Goal: Task Accomplishment & Management: Manage account settings

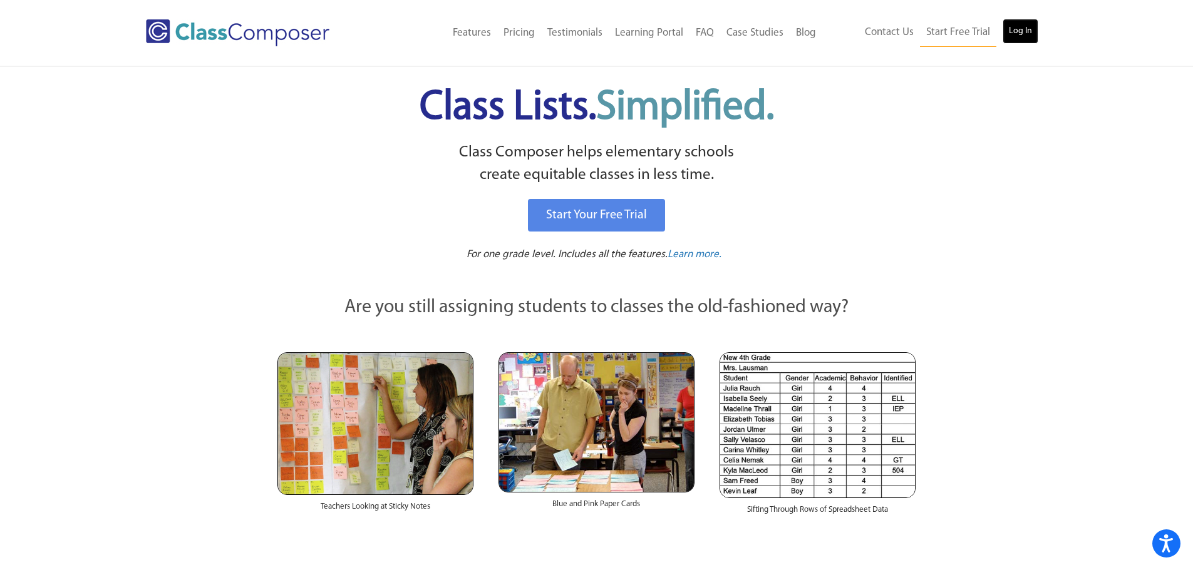
click at [1009, 29] on link "Log In" at bounding box center [1020, 31] width 36 height 25
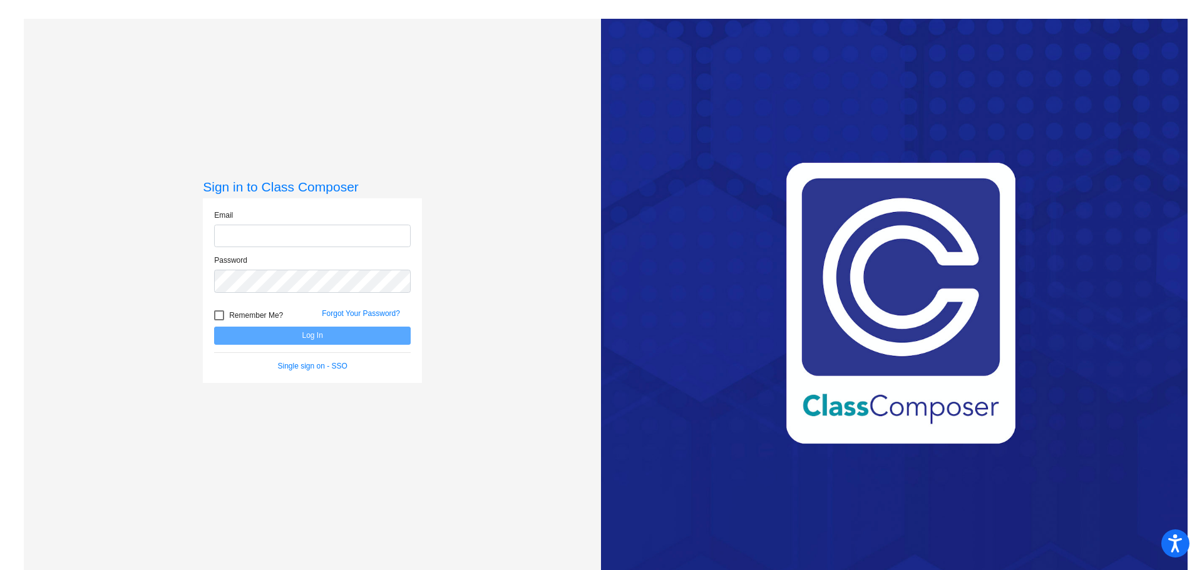
type input "[EMAIL_ADDRESS][DOMAIN_NAME]"
click at [339, 326] on div "Forgot Your Password?" at bounding box center [366, 317] width 108 height 19
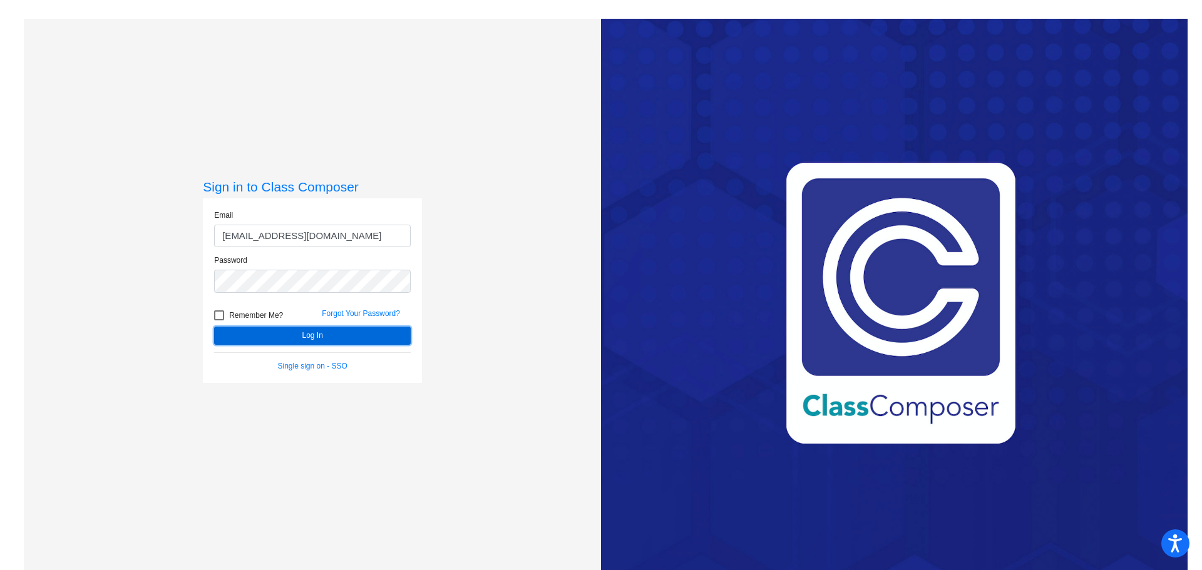
click at [289, 334] on button "Log In" at bounding box center [312, 336] width 197 height 18
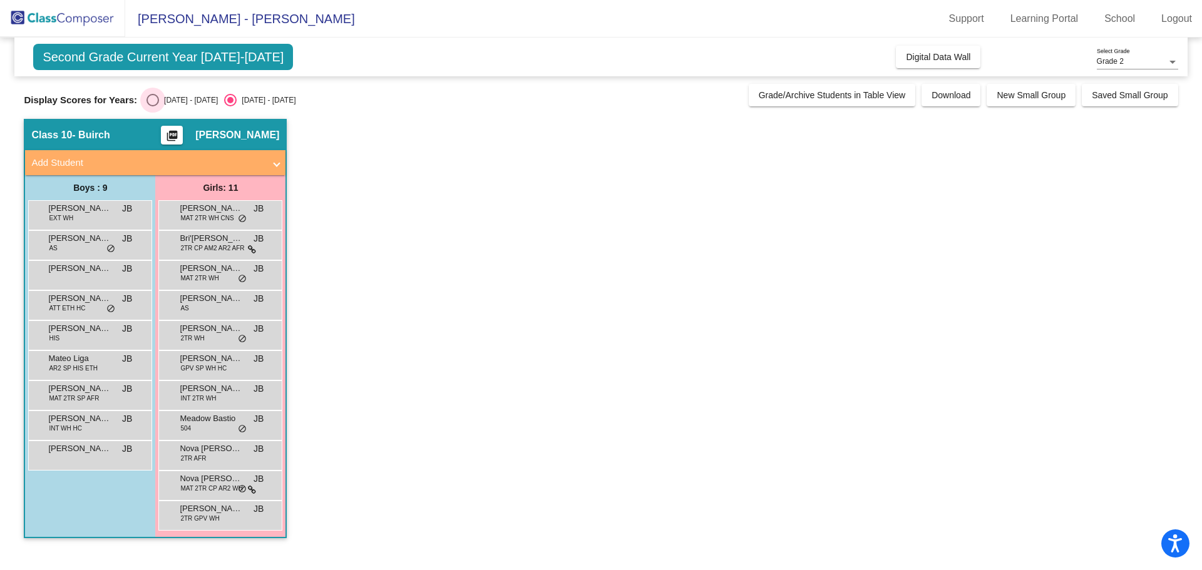
click at [153, 101] on div "Select an option" at bounding box center [153, 100] width 13 height 13
click at [153, 106] on input "2024 - 2025" at bounding box center [152, 106] width 1 height 1
radio input "true"
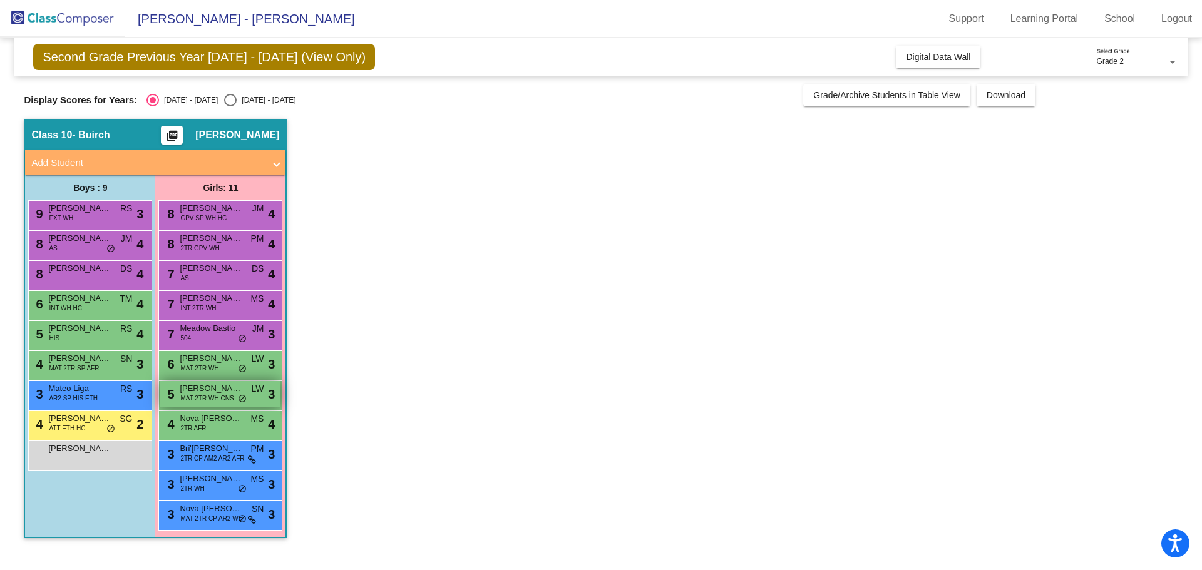
click at [198, 395] on span "MAT 2TR WH CNS" at bounding box center [206, 398] width 53 height 9
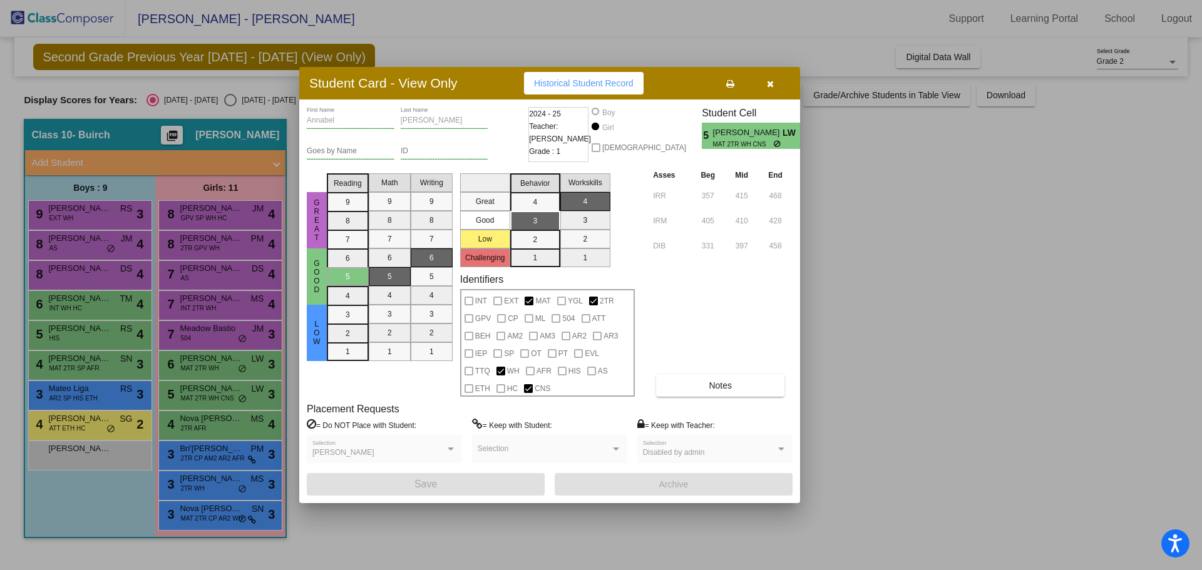
click at [776, 83] on button "button" at bounding box center [770, 83] width 40 height 23
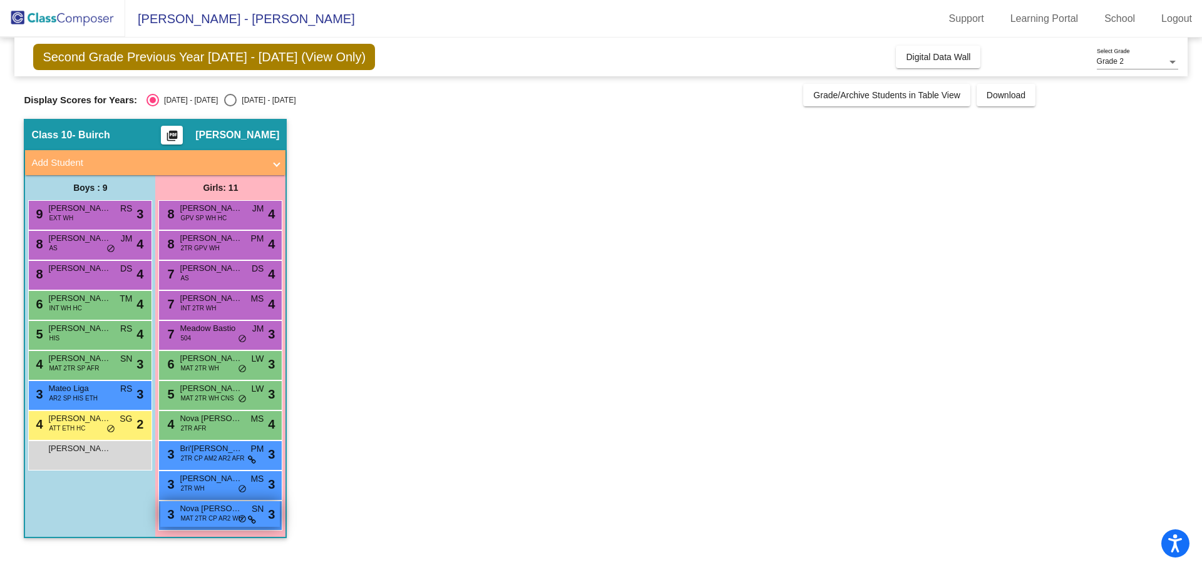
click at [193, 519] on span "MAT 2TR CP AR2 WH" at bounding box center [211, 518] width 62 height 9
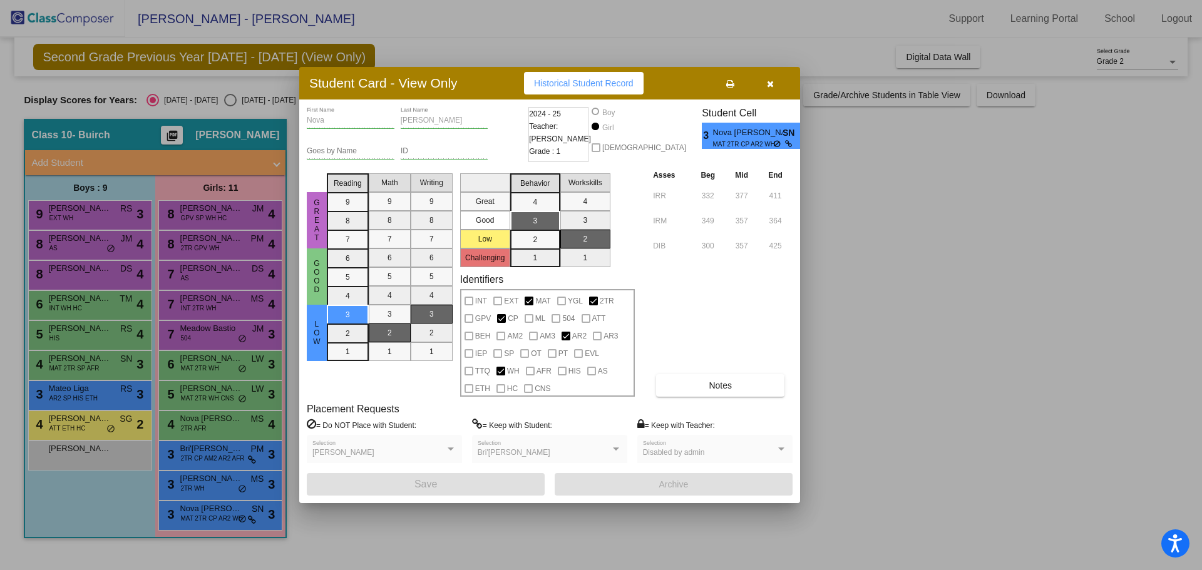
click at [774, 88] on button "button" at bounding box center [770, 83] width 40 height 23
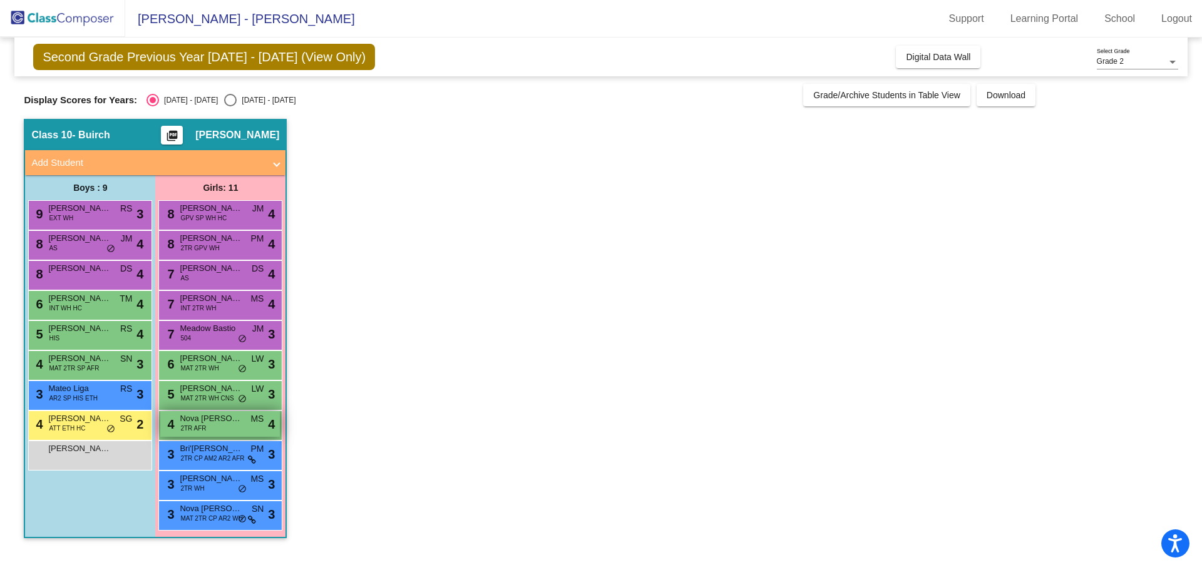
click at [218, 431] on div "4 Nova Terrell 2TR AFR MS lock do_not_disturb_alt 4" at bounding box center [220, 424] width 120 height 26
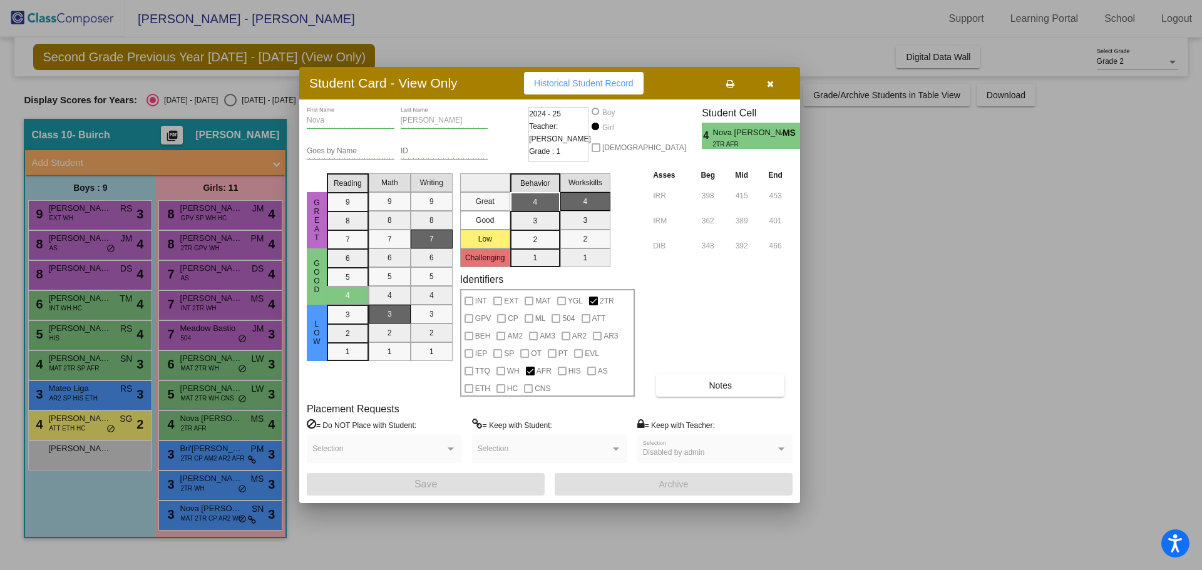
click at [774, 81] on button "button" at bounding box center [770, 83] width 40 height 23
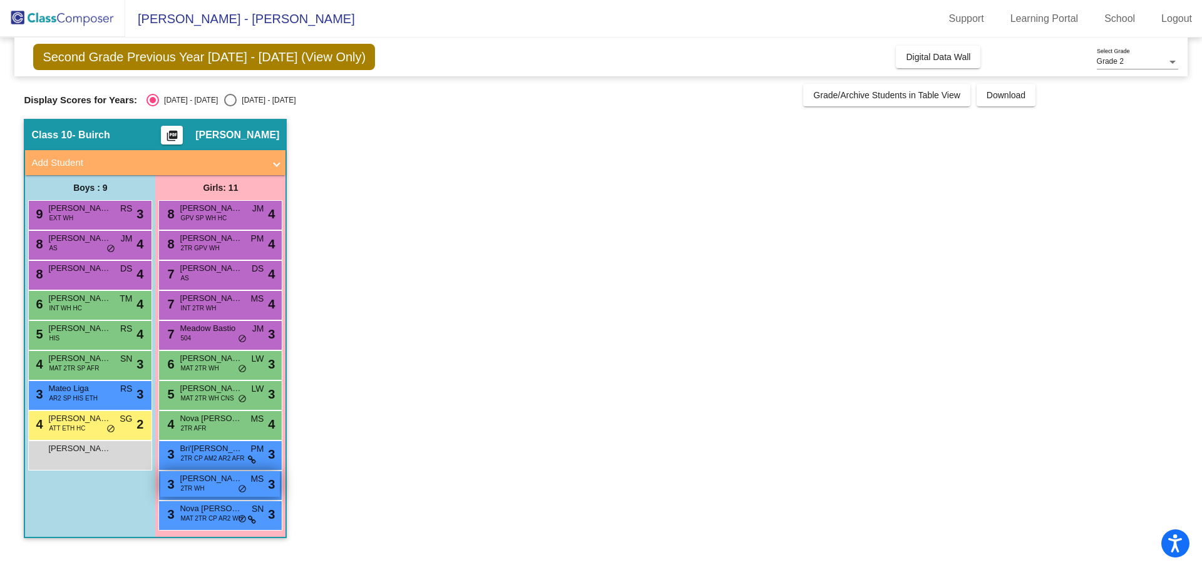
click at [209, 490] on div "3 Lucy Quarella 2TR WH MS lock do_not_disturb_alt 3" at bounding box center [220, 484] width 120 height 26
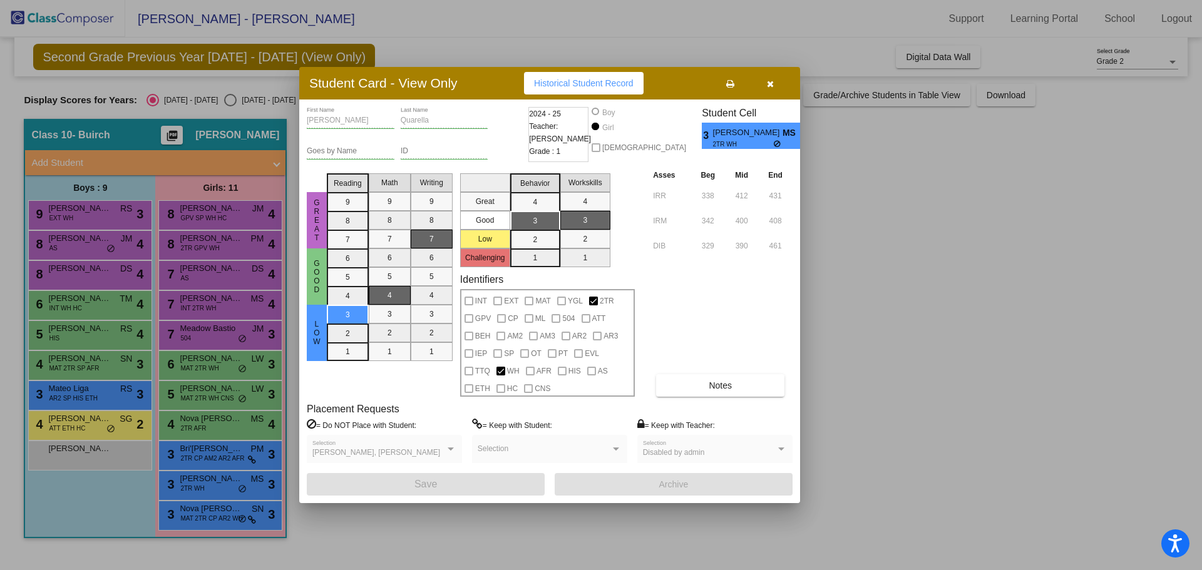
click at [773, 87] on icon "button" at bounding box center [770, 84] width 7 height 9
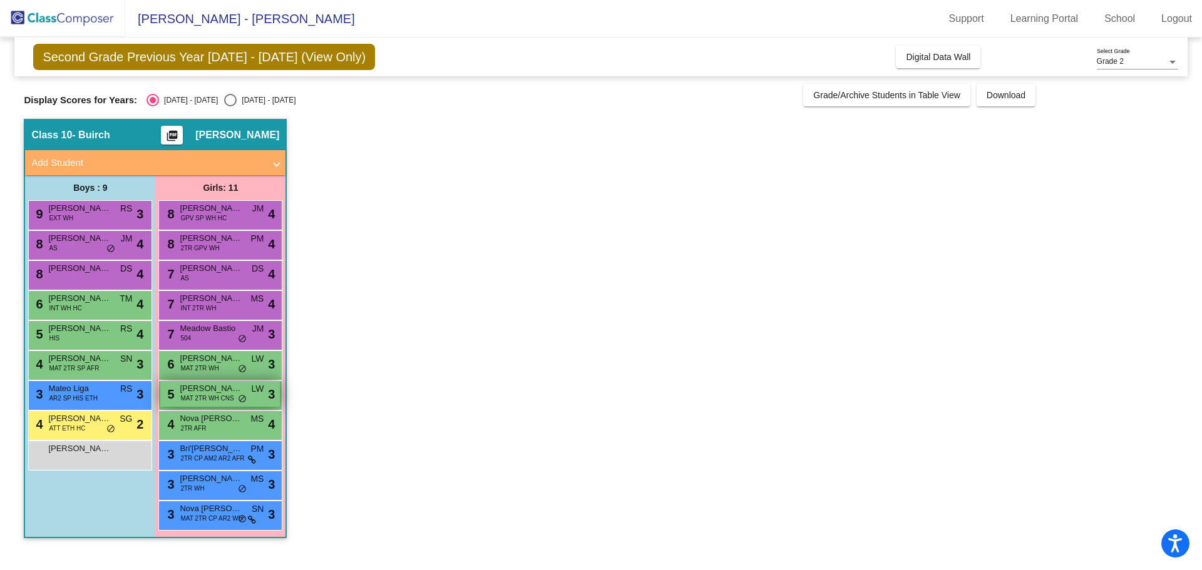
click at [195, 389] on span "Annabel Riley" at bounding box center [211, 389] width 63 height 13
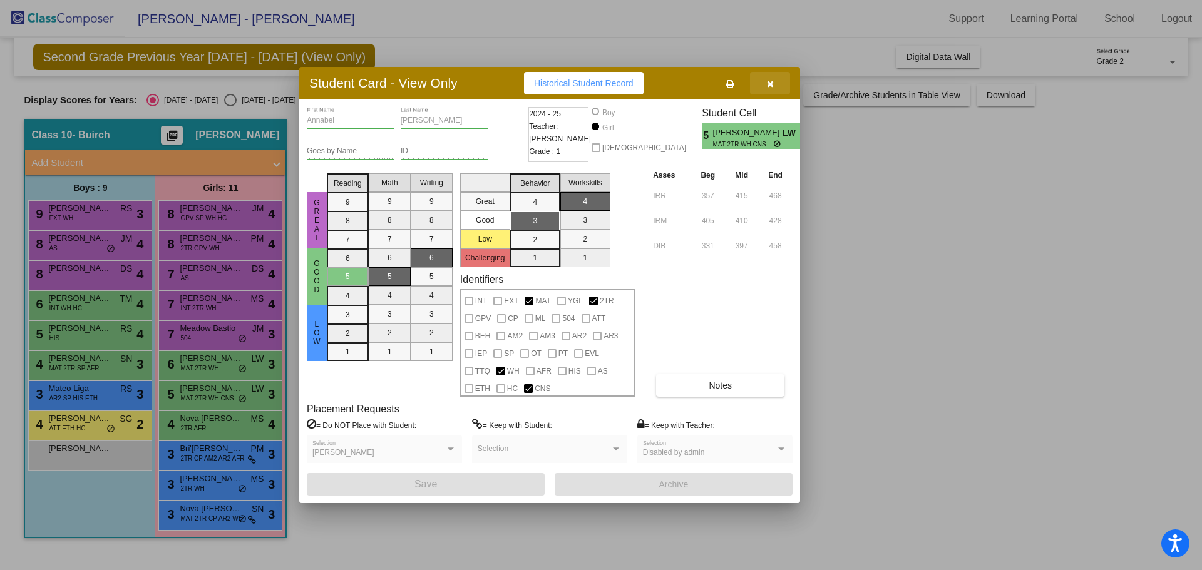
click at [770, 86] on icon "button" at bounding box center [770, 84] width 7 height 9
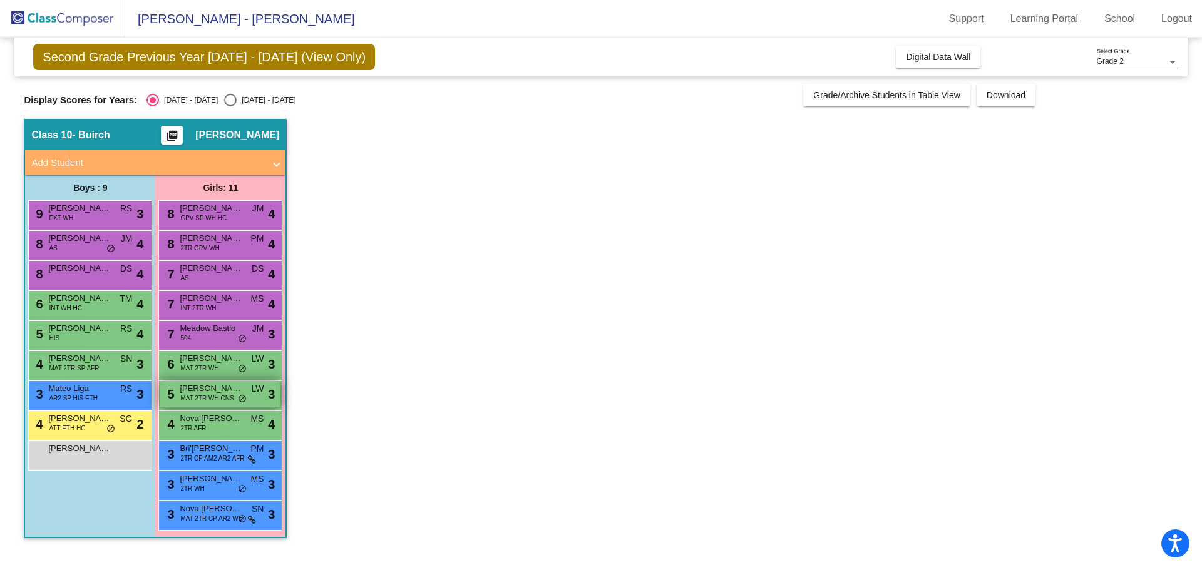
click at [212, 397] on span "MAT 2TR WH CNS" at bounding box center [206, 398] width 53 height 9
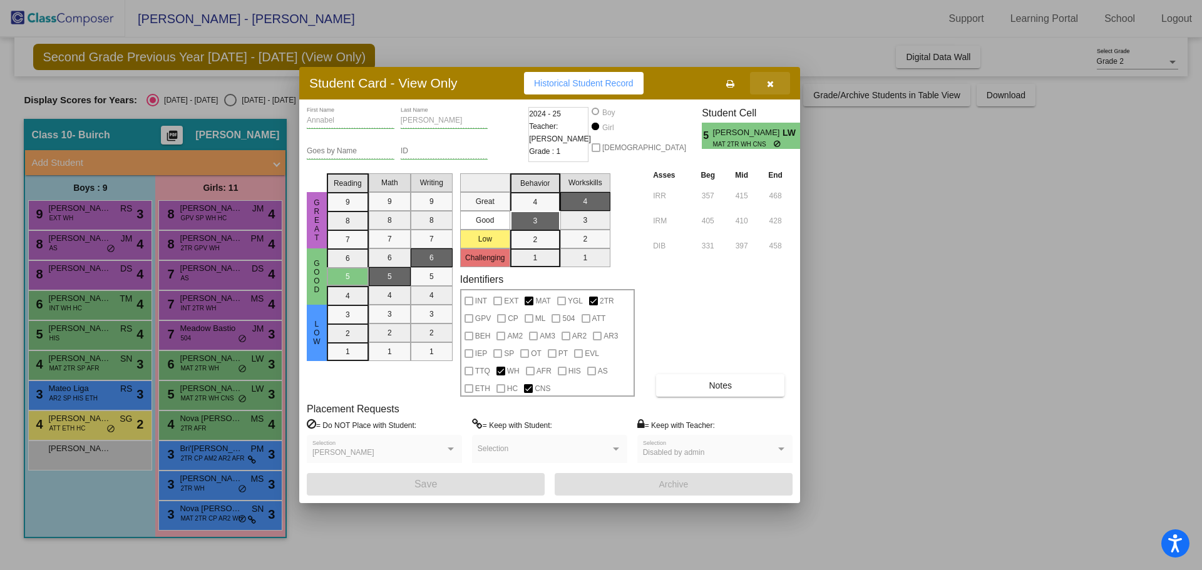
click at [775, 83] on button "button" at bounding box center [770, 83] width 40 height 23
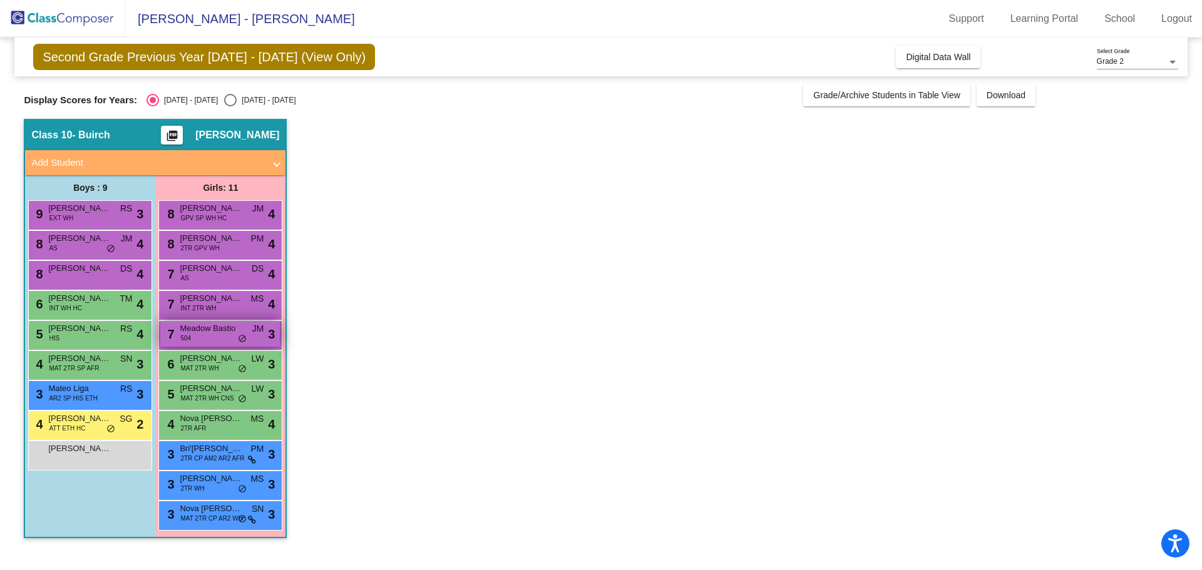
click at [212, 336] on div "7 Meadow Bastio 504 JM lock do_not_disturb_alt 3" at bounding box center [220, 334] width 120 height 26
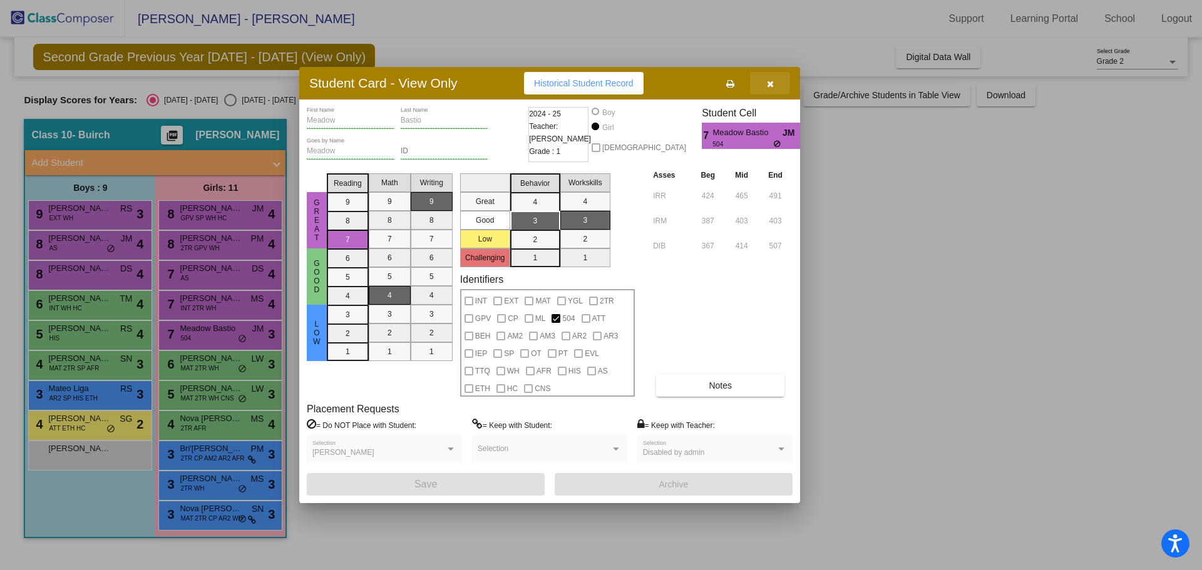
click at [773, 85] on icon "button" at bounding box center [770, 84] width 7 height 9
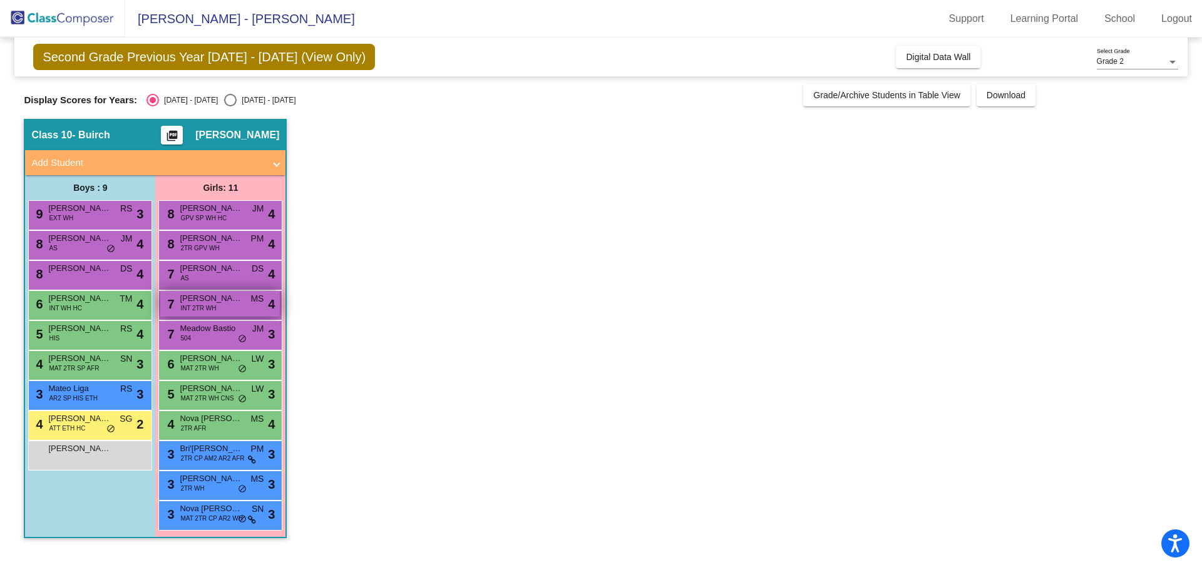
click at [207, 299] on span "Madison Parkin" at bounding box center [211, 298] width 63 height 13
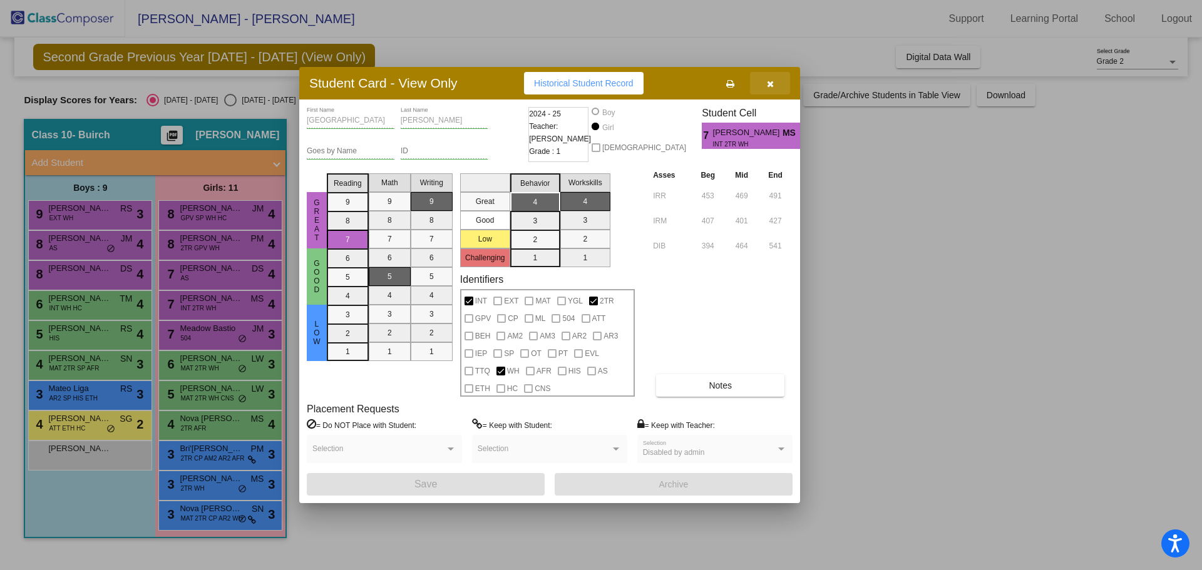
click at [769, 83] on icon "button" at bounding box center [770, 84] width 7 height 9
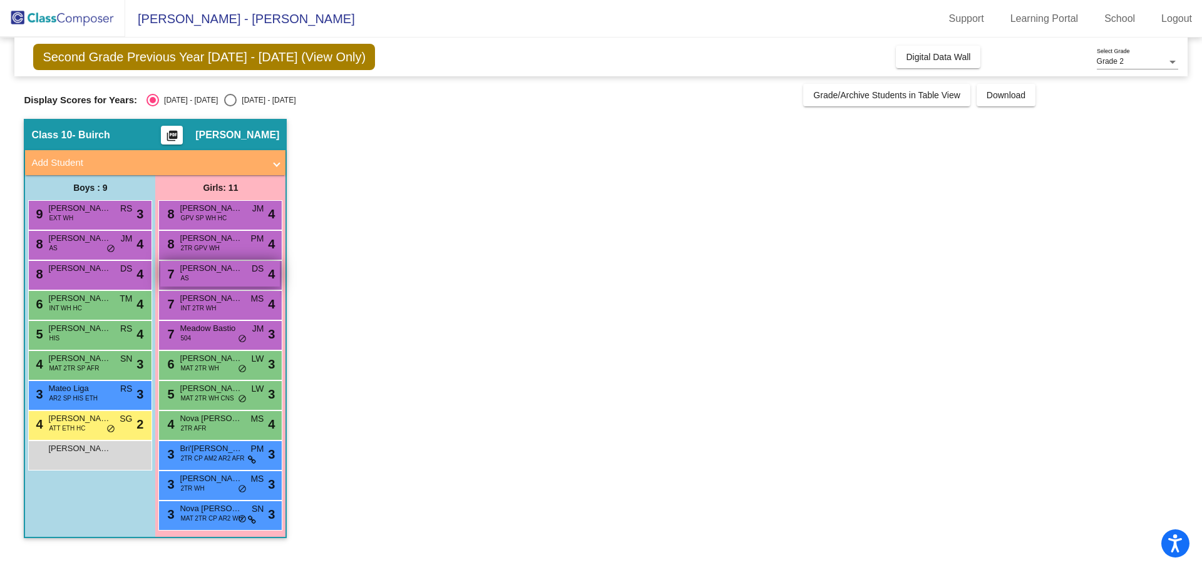
click at [199, 273] on span "Kareena Evans" at bounding box center [211, 268] width 63 height 13
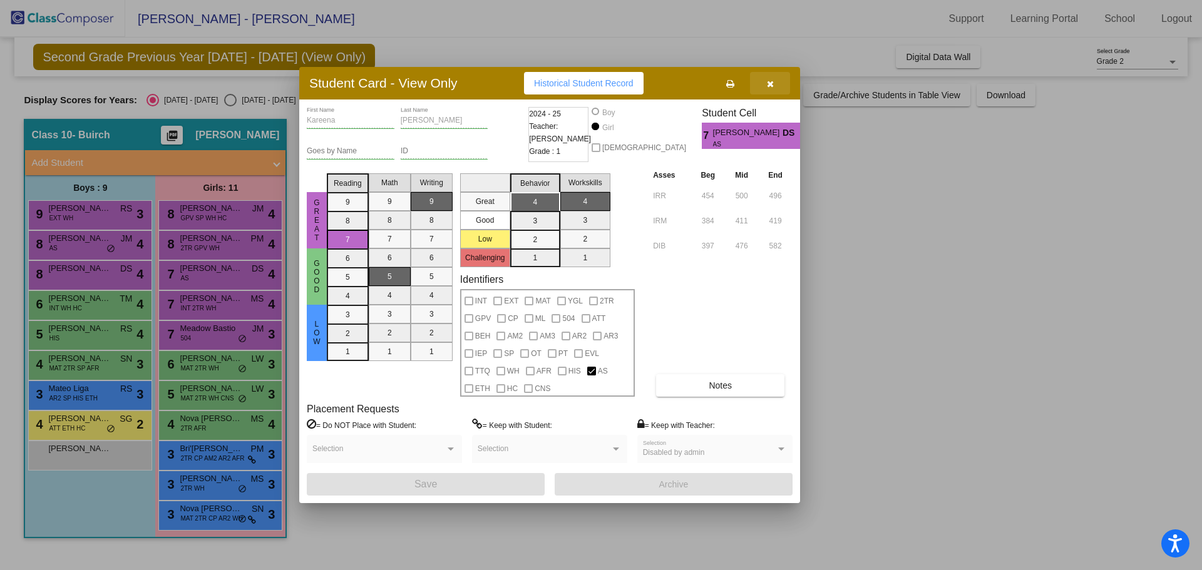
click at [773, 86] on icon "button" at bounding box center [770, 84] width 7 height 9
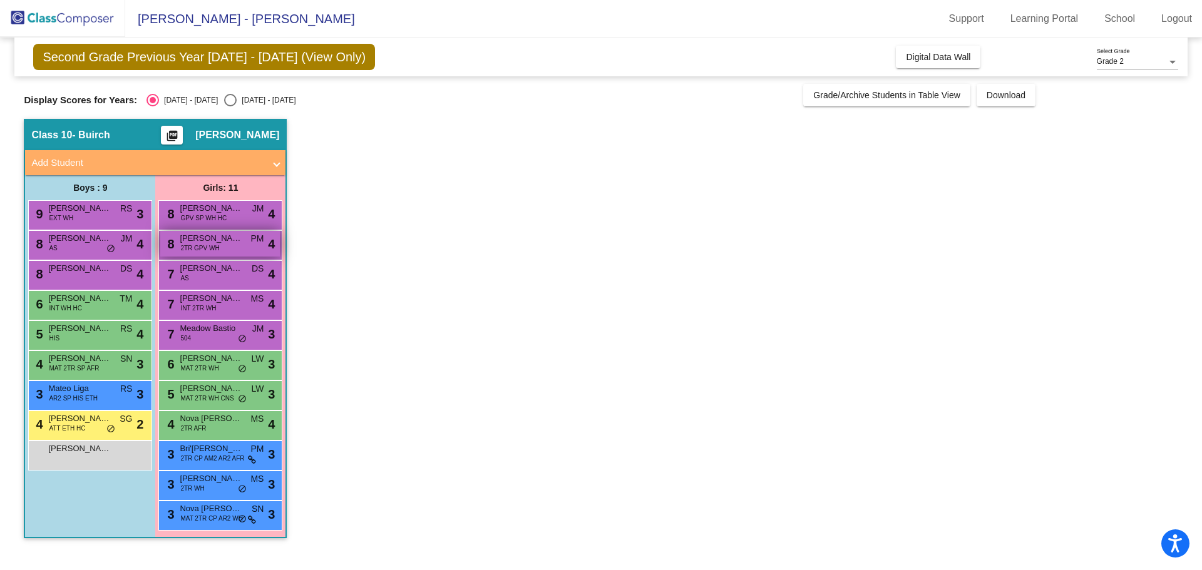
click at [237, 241] on span "Piper Flaxman" at bounding box center [211, 238] width 63 height 13
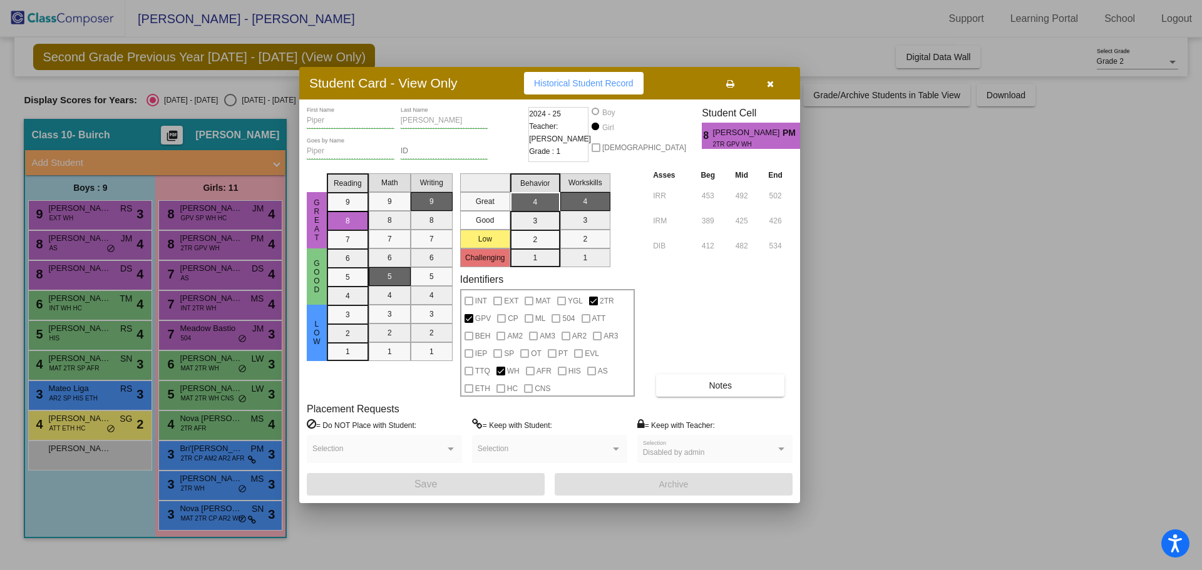
click at [769, 86] on icon "button" at bounding box center [770, 84] width 7 height 9
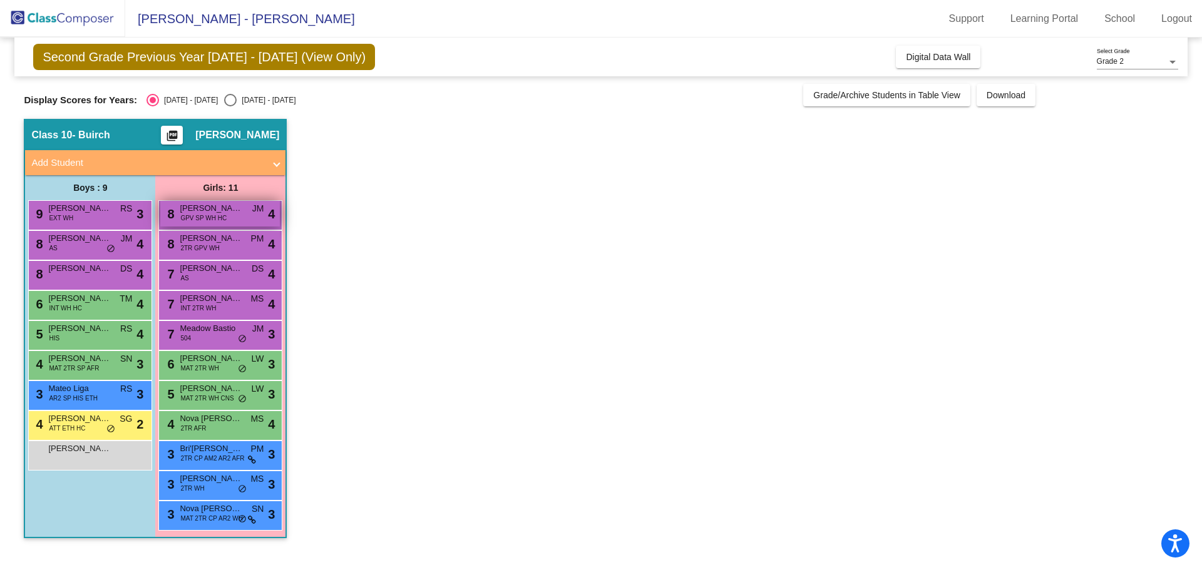
click at [193, 210] on span "Madelyn Pflugfelder" at bounding box center [211, 208] width 63 height 13
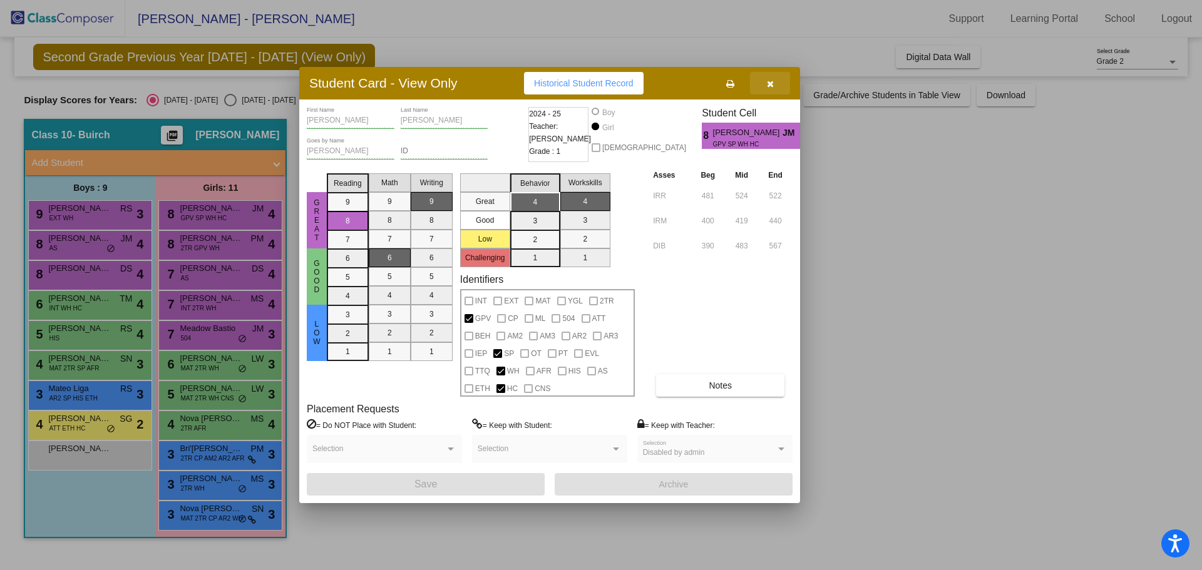
click at [771, 82] on icon "button" at bounding box center [770, 84] width 7 height 9
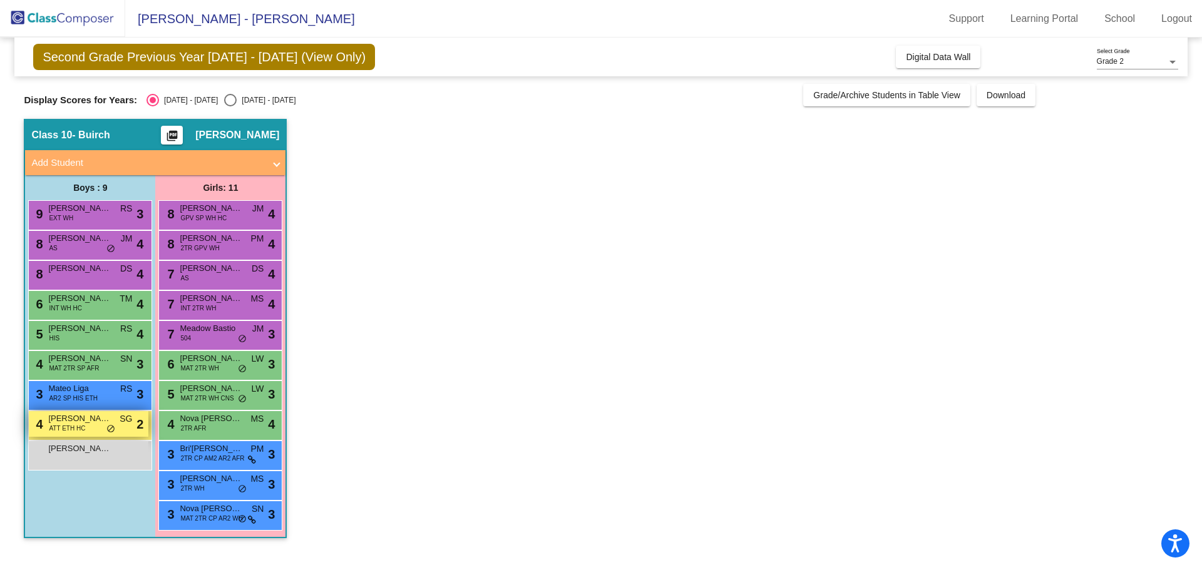
click at [44, 425] on div "4 Joseph Terrell ATT ETH HC SG lock do_not_disturb_alt 2" at bounding box center [89, 424] width 120 height 26
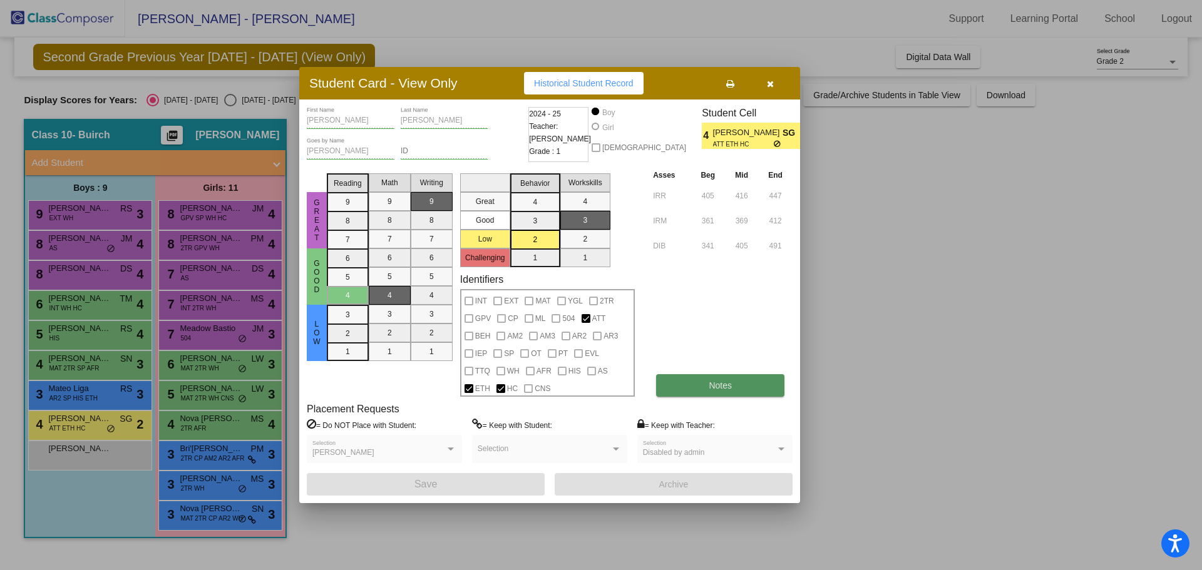
click at [708, 388] on button "Notes" at bounding box center [720, 385] width 128 height 23
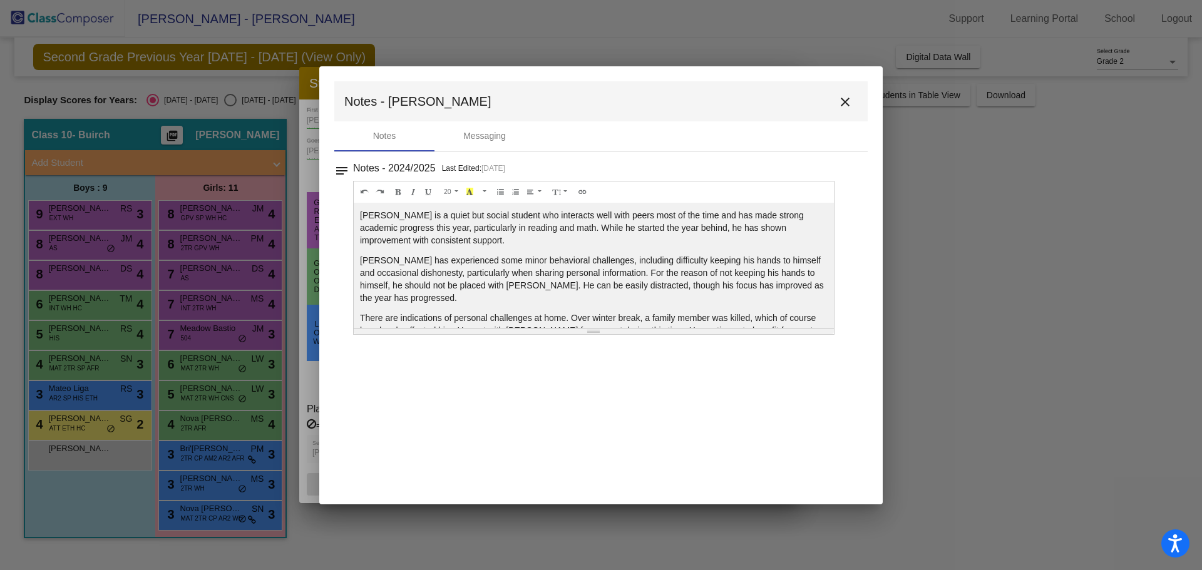
click at [845, 103] on mat-icon "close" at bounding box center [845, 102] width 15 height 15
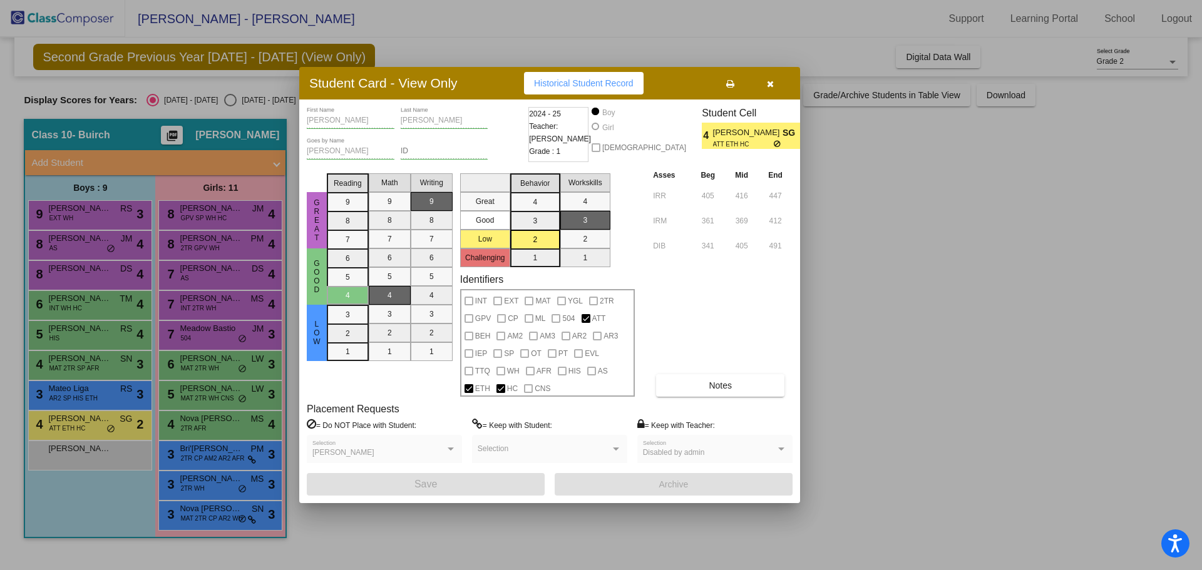
click at [79, 332] on div at bounding box center [601, 285] width 1202 height 570
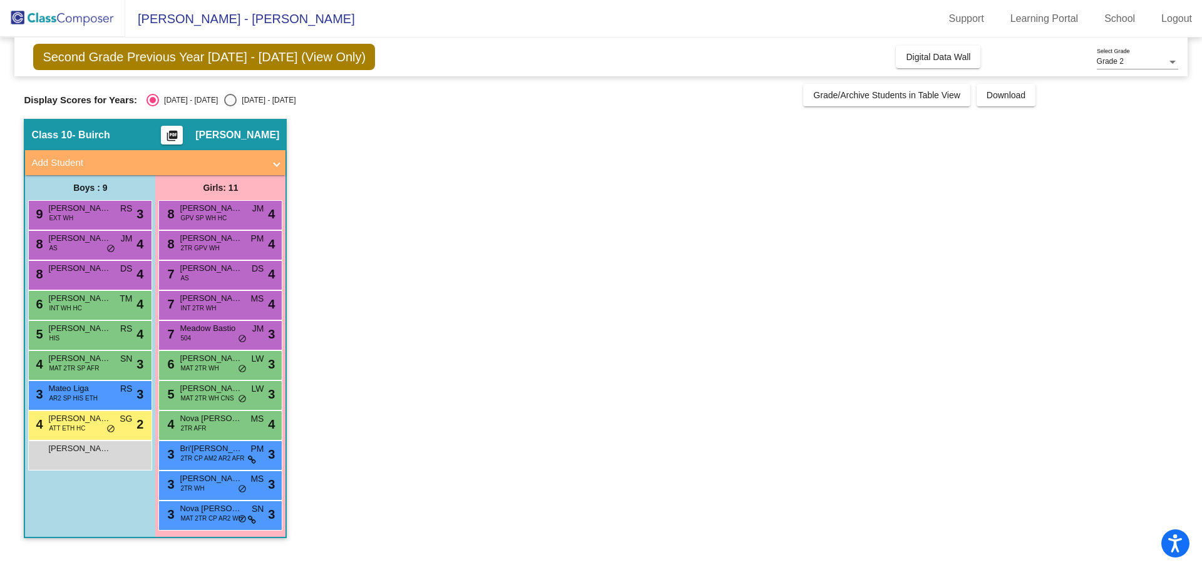
click at [79, 332] on span "Josiah Carabello" at bounding box center [79, 328] width 63 height 13
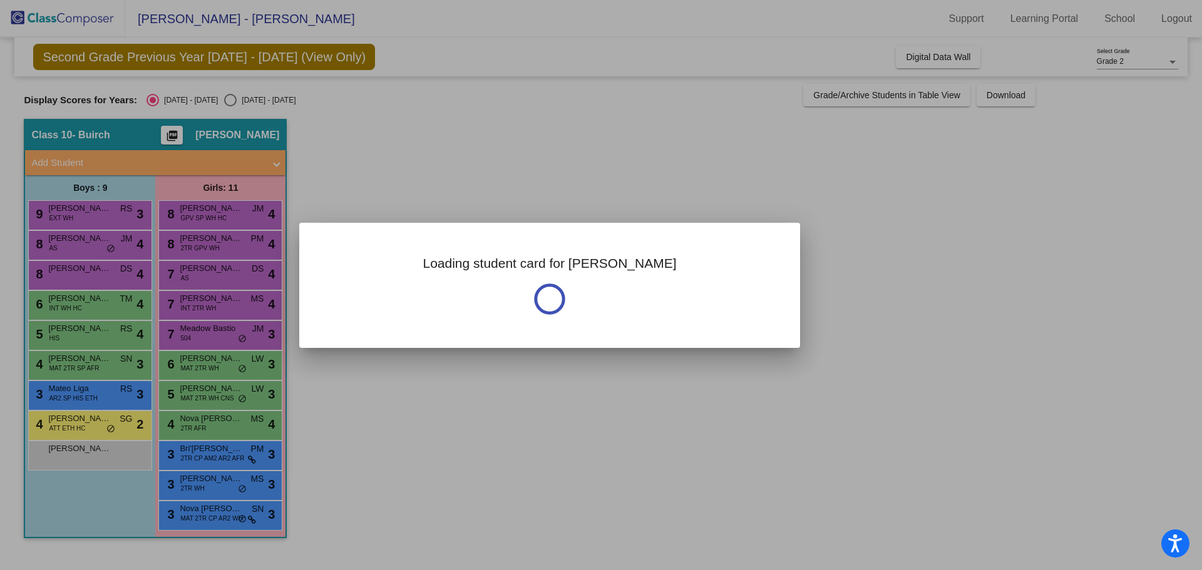
click at [79, 332] on div at bounding box center [601, 285] width 1202 height 570
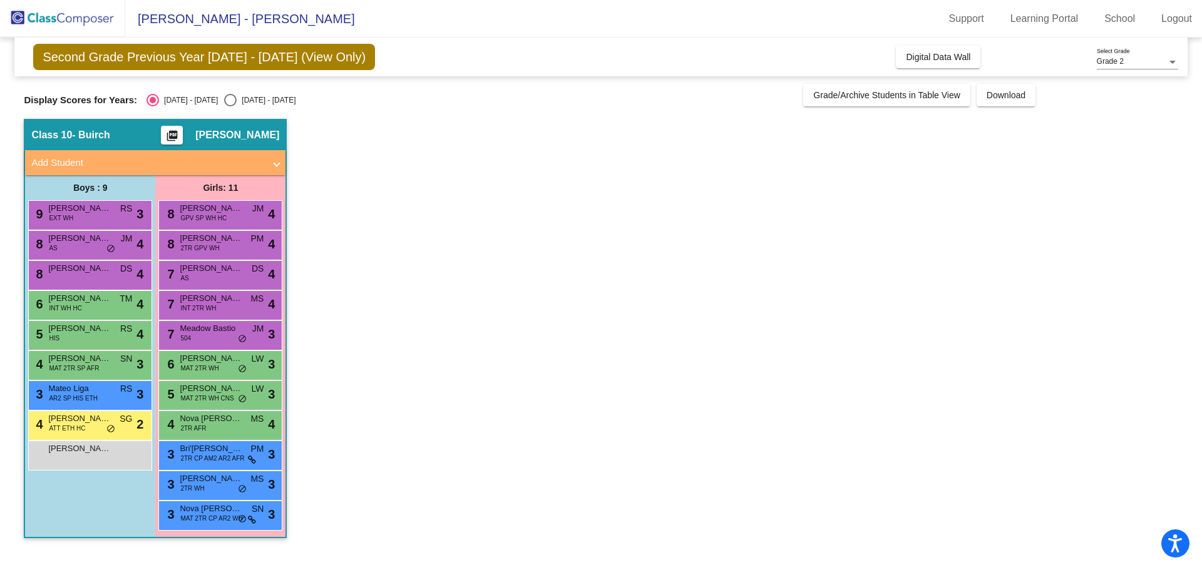
click at [79, 332] on span "Josiah Carabello" at bounding box center [79, 328] width 63 height 13
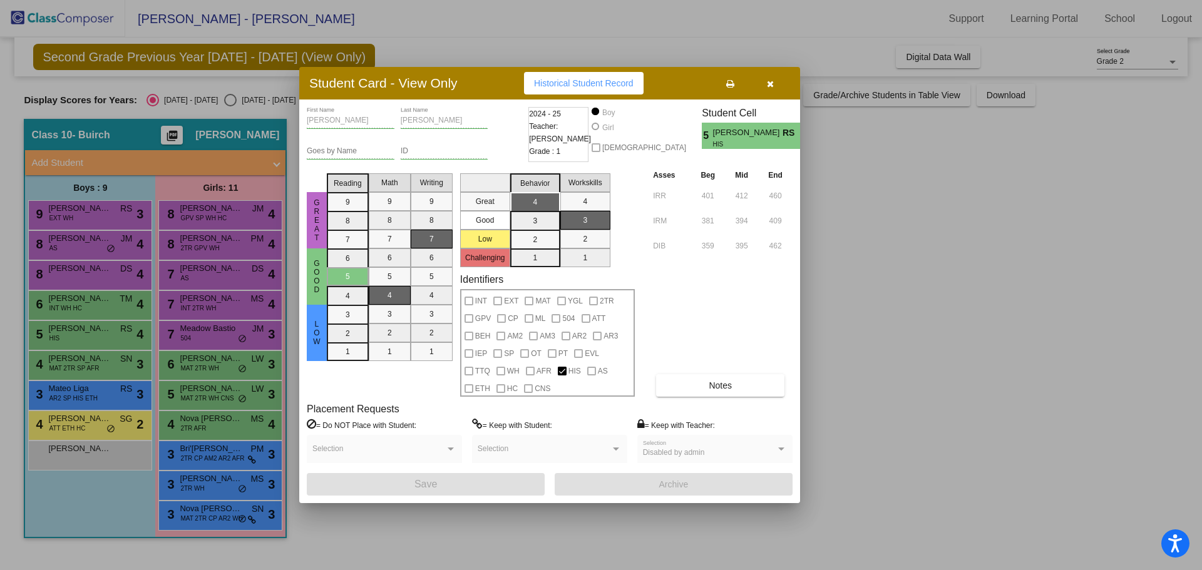
click at [772, 78] on span "button" at bounding box center [770, 83] width 7 height 10
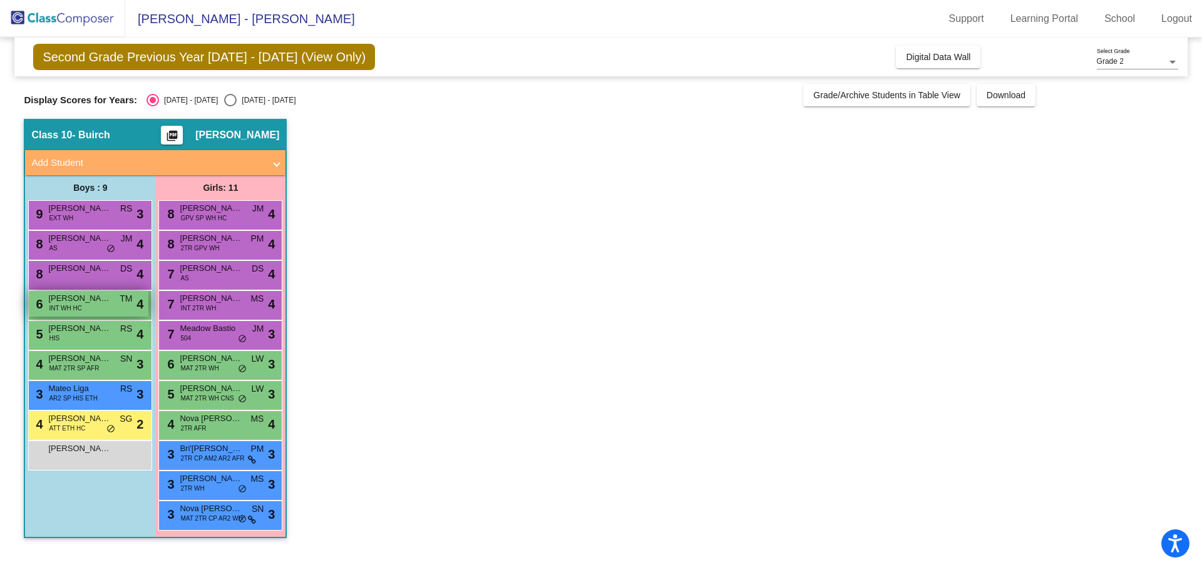
click at [79, 309] on span "INT WH HC" at bounding box center [65, 308] width 33 height 9
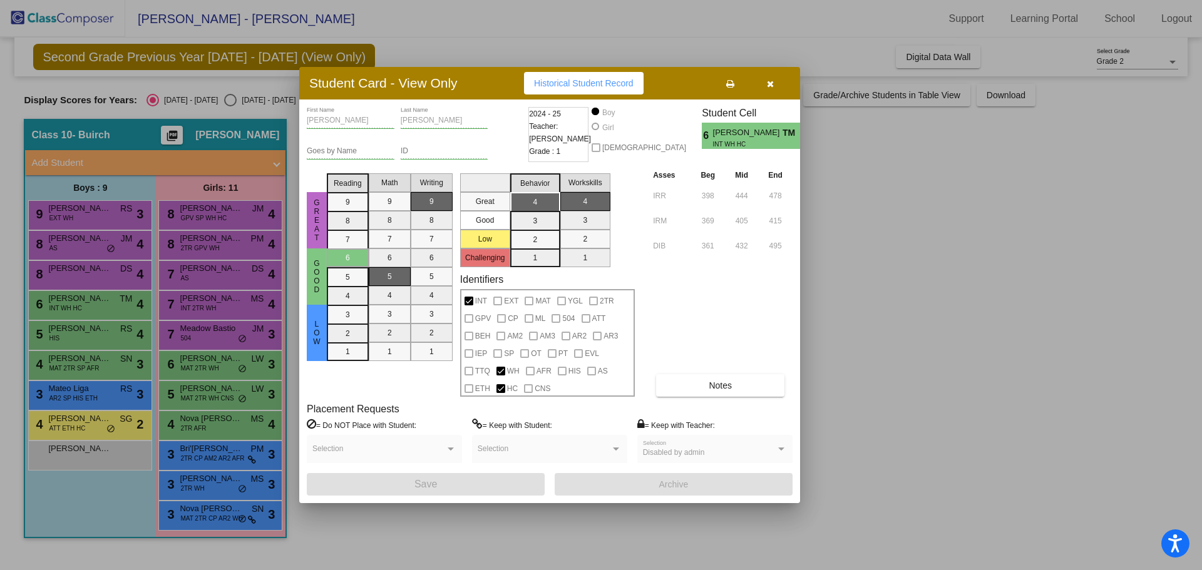
click at [769, 80] on icon "button" at bounding box center [770, 84] width 7 height 9
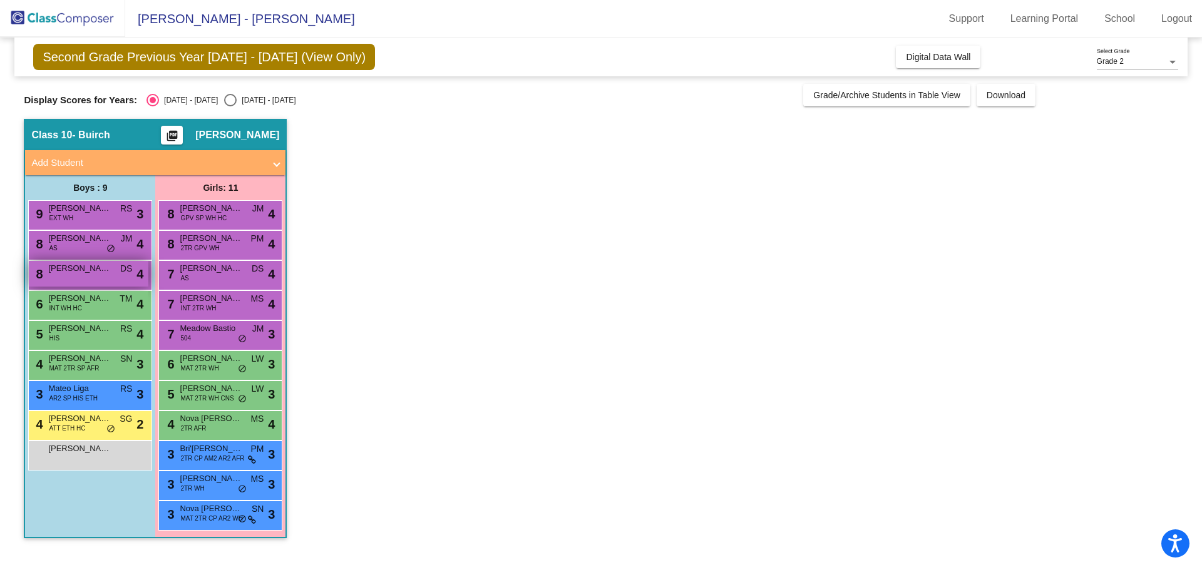
click at [54, 265] on span "Xavier Esslinger" at bounding box center [79, 268] width 63 height 13
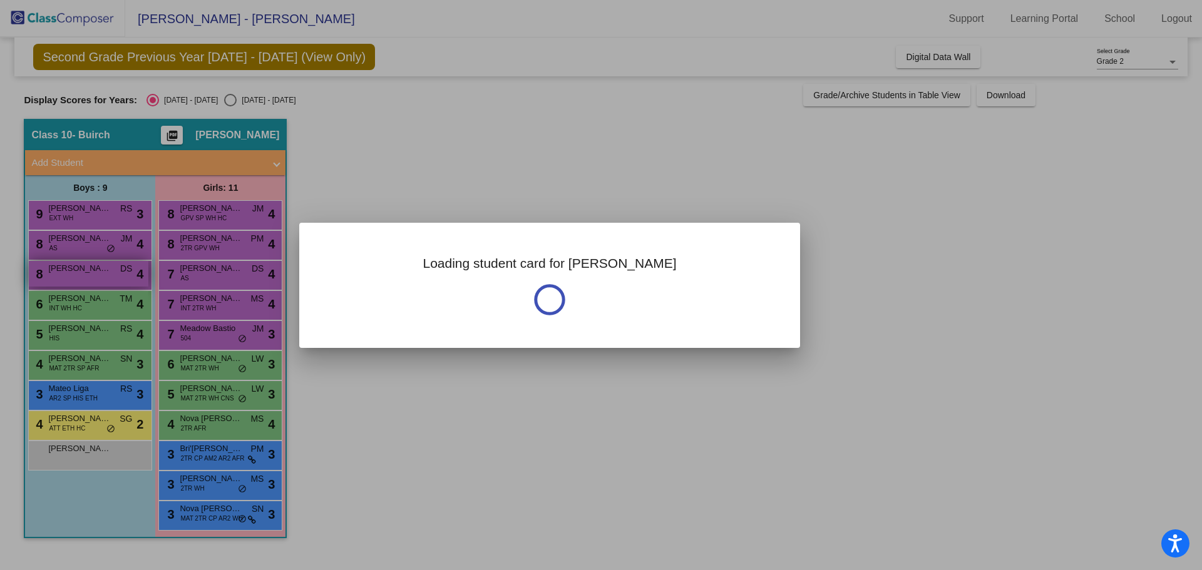
click at [54, 265] on div at bounding box center [601, 285] width 1202 height 570
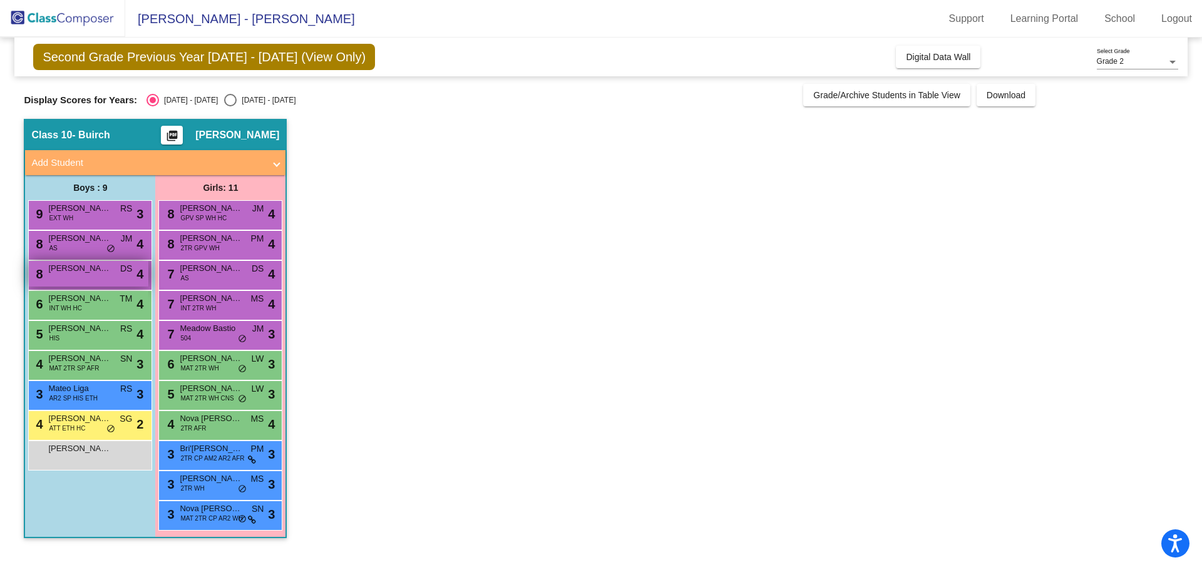
click at [54, 265] on span "Xavier Esslinger" at bounding box center [79, 268] width 63 height 13
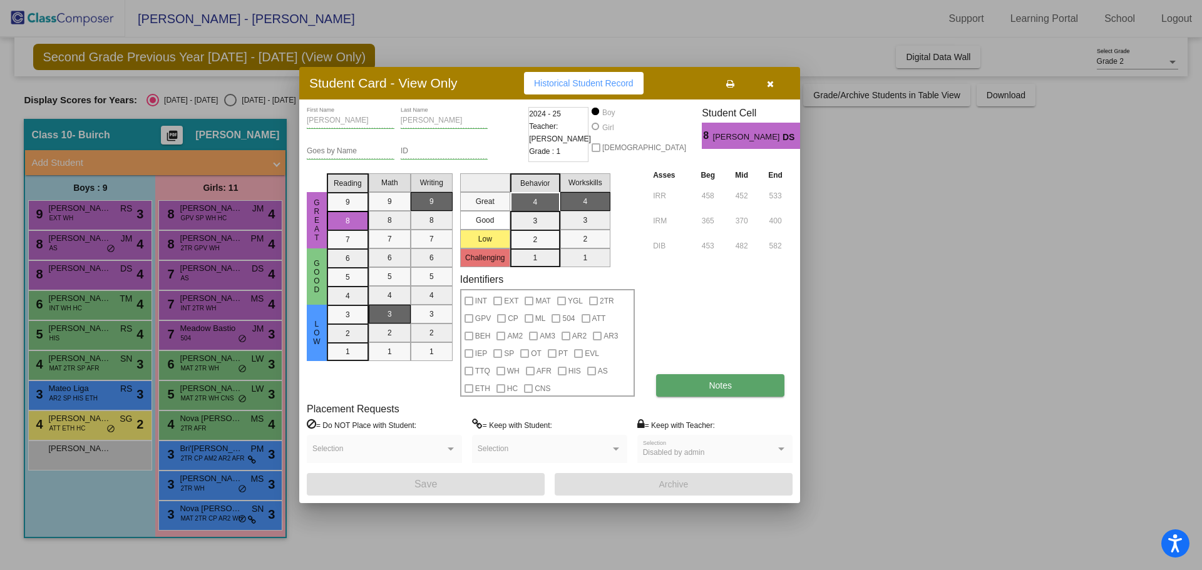
click at [753, 391] on button "Notes" at bounding box center [720, 385] width 128 height 23
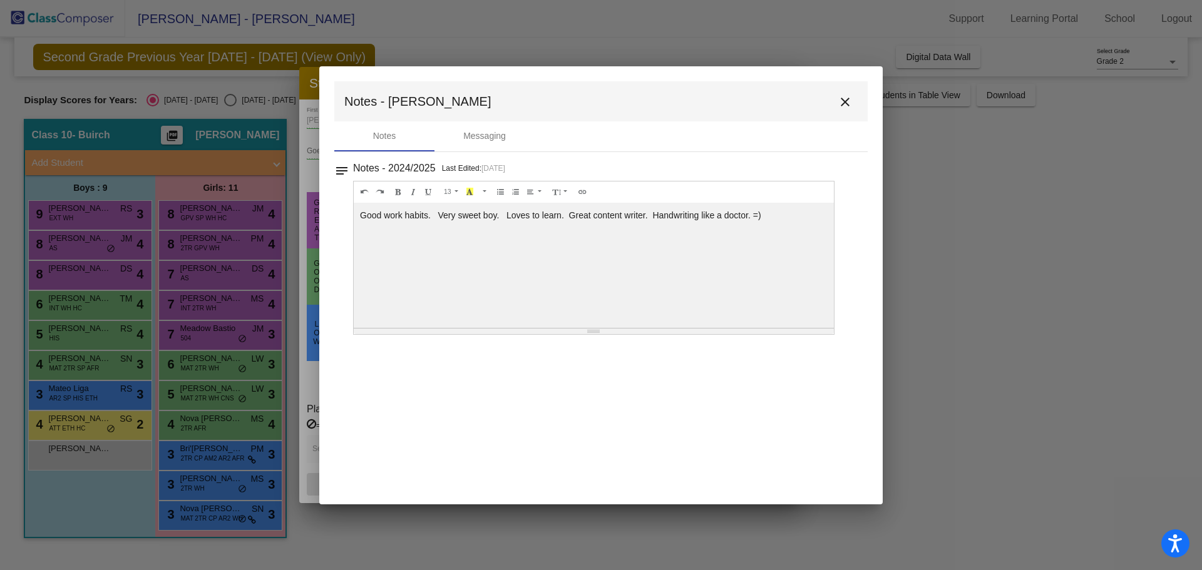
click at [840, 98] on mat-icon "close" at bounding box center [845, 102] width 15 height 15
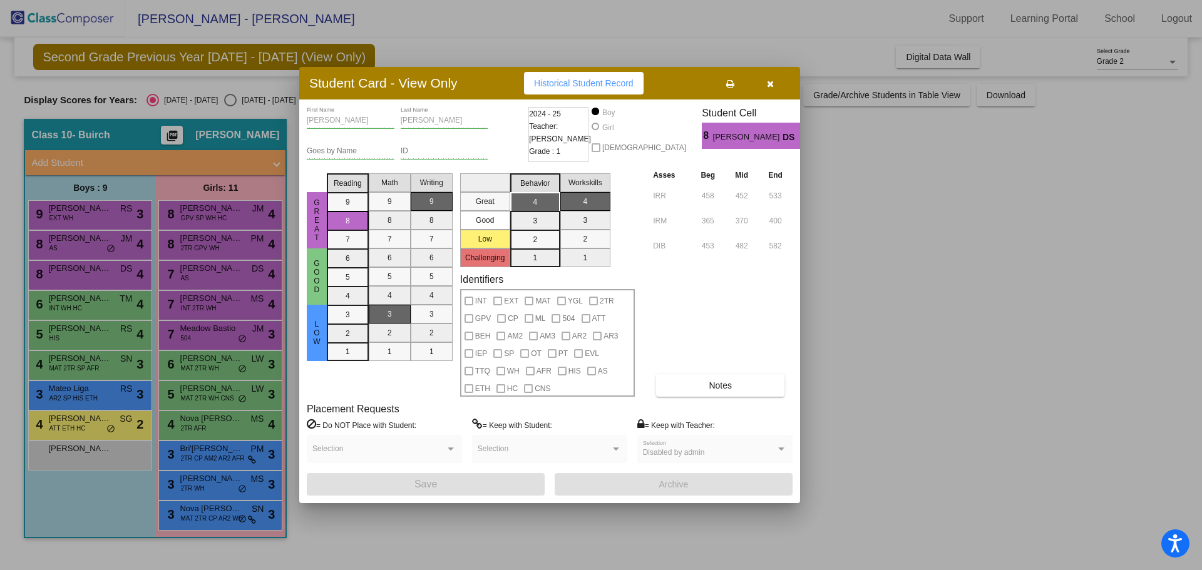
click at [78, 235] on div at bounding box center [601, 285] width 1202 height 570
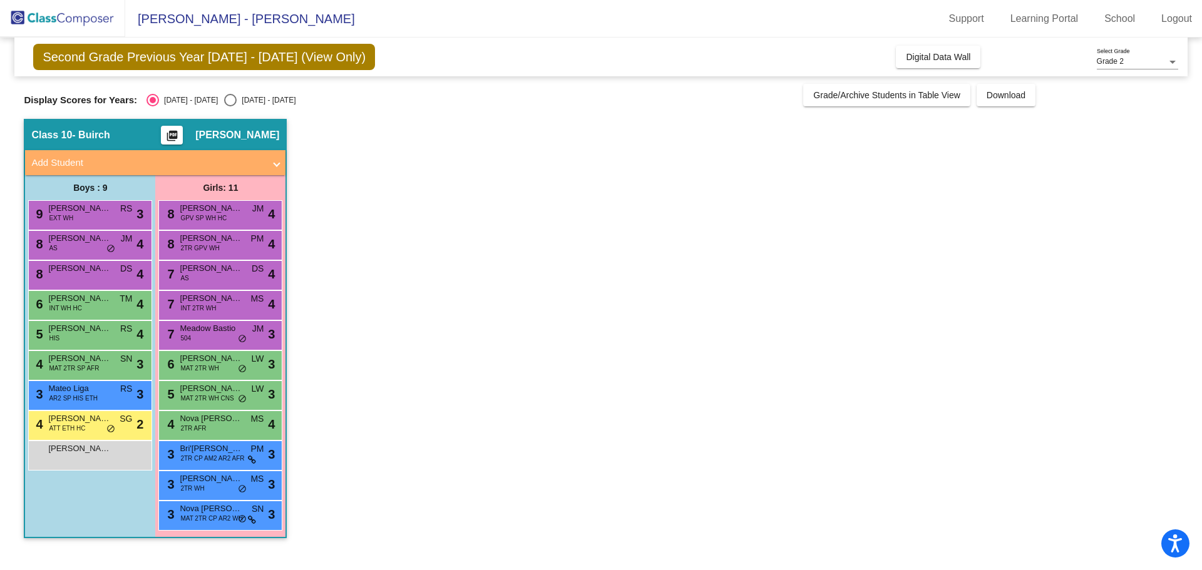
click at [78, 235] on span "Bodhi Rogers" at bounding box center [79, 238] width 63 height 13
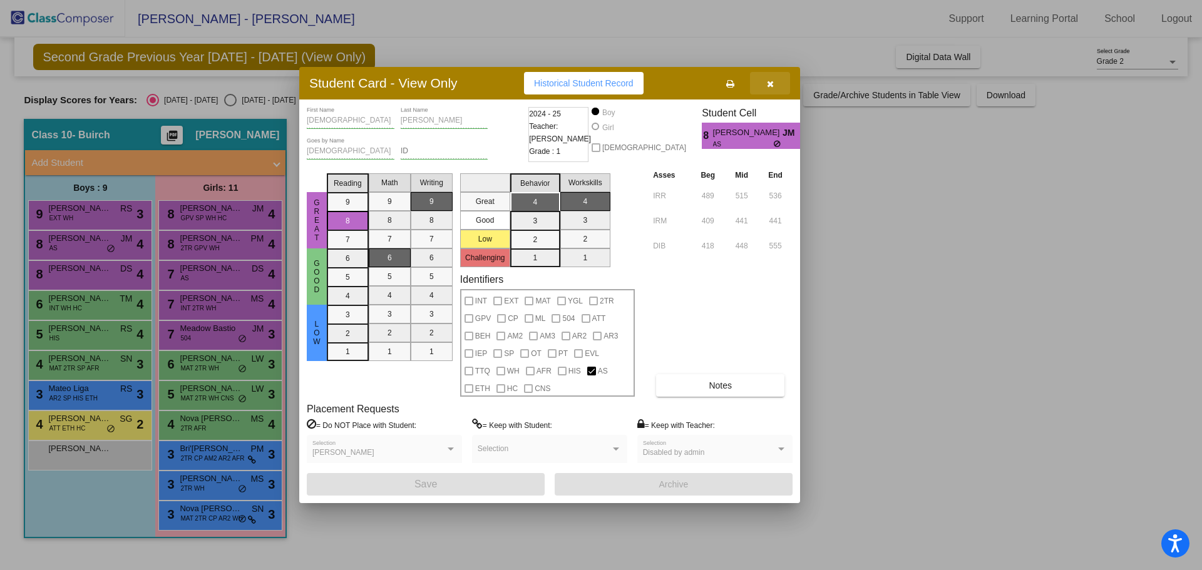
click at [776, 85] on button "button" at bounding box center [770, 83] width 40 height 23
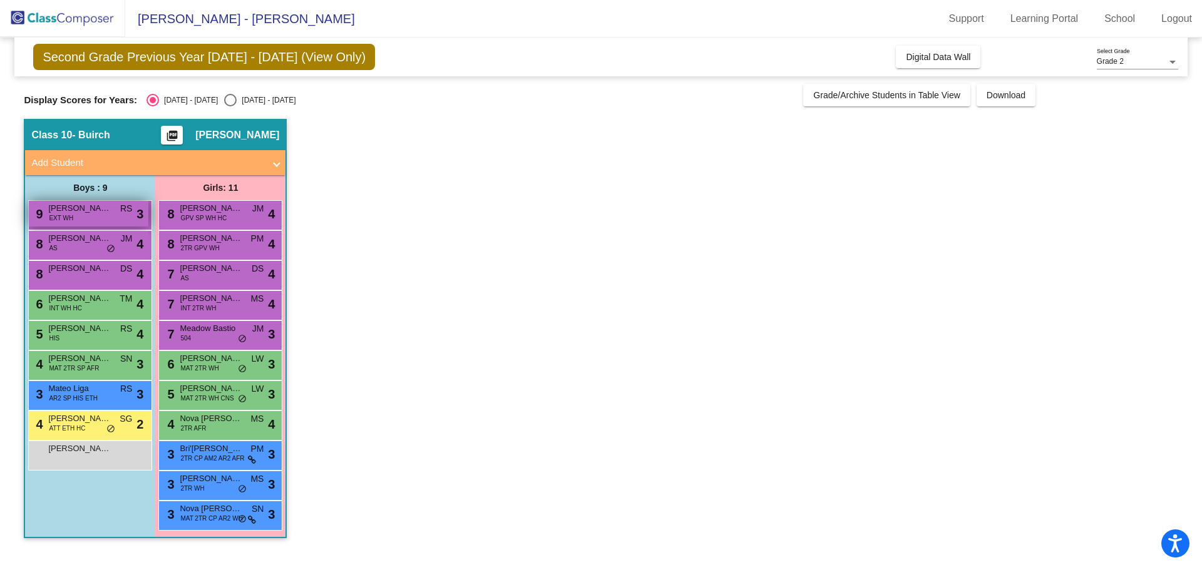
click at [56, 210] on span "Antonio Rocca" at bounding box center [79, 208] width 63 height 13
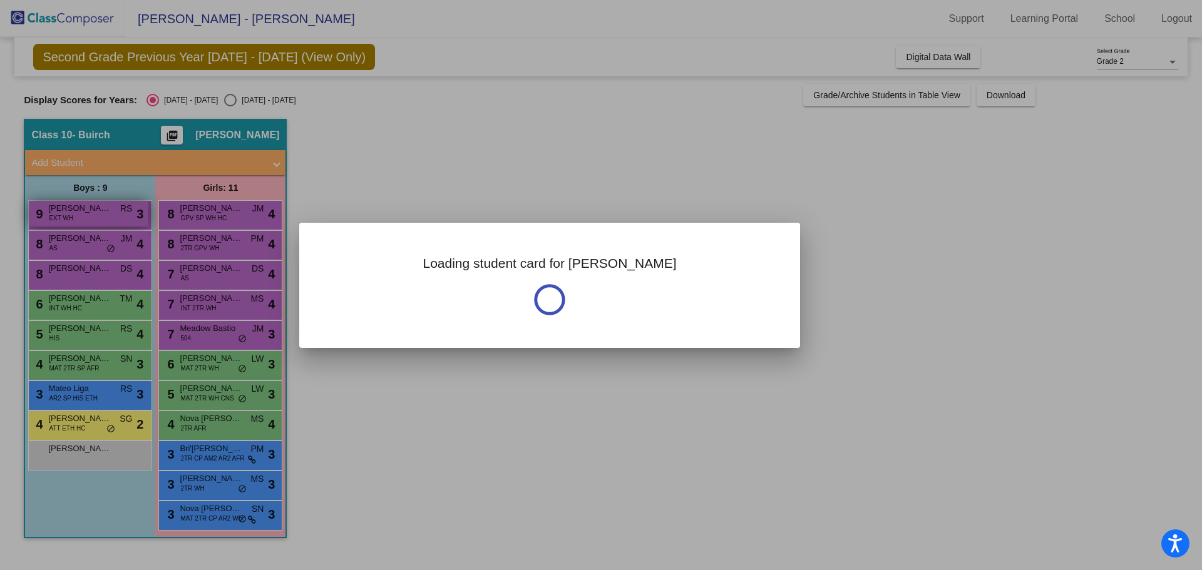
click at [56, 210] on div at bounding box center [601, 285] width 1202 height 570
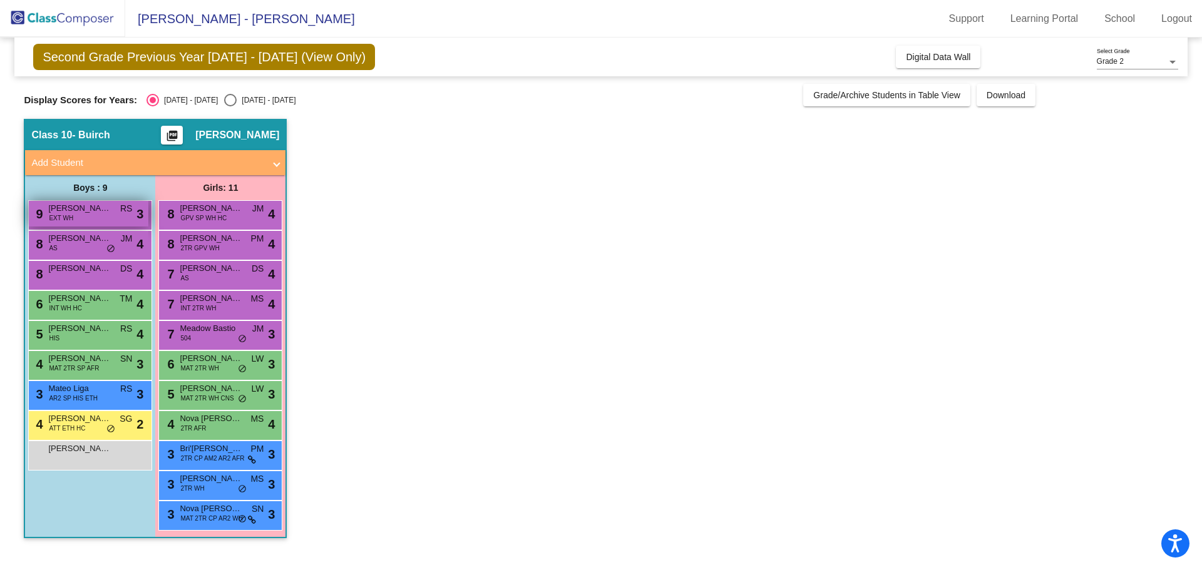
click at [56, 210] on span "Antonio Rocca" at bounding box center [79, 208] width 63 height 13
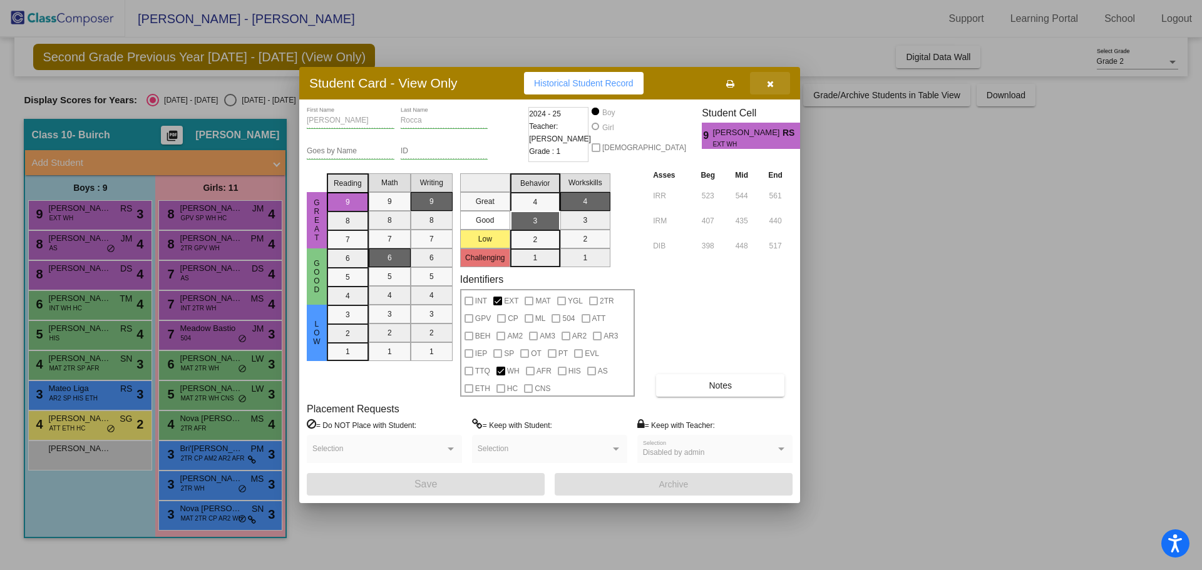
click at [778, 86] on button "button" at bounding box center [770, 83] width 40 height 23
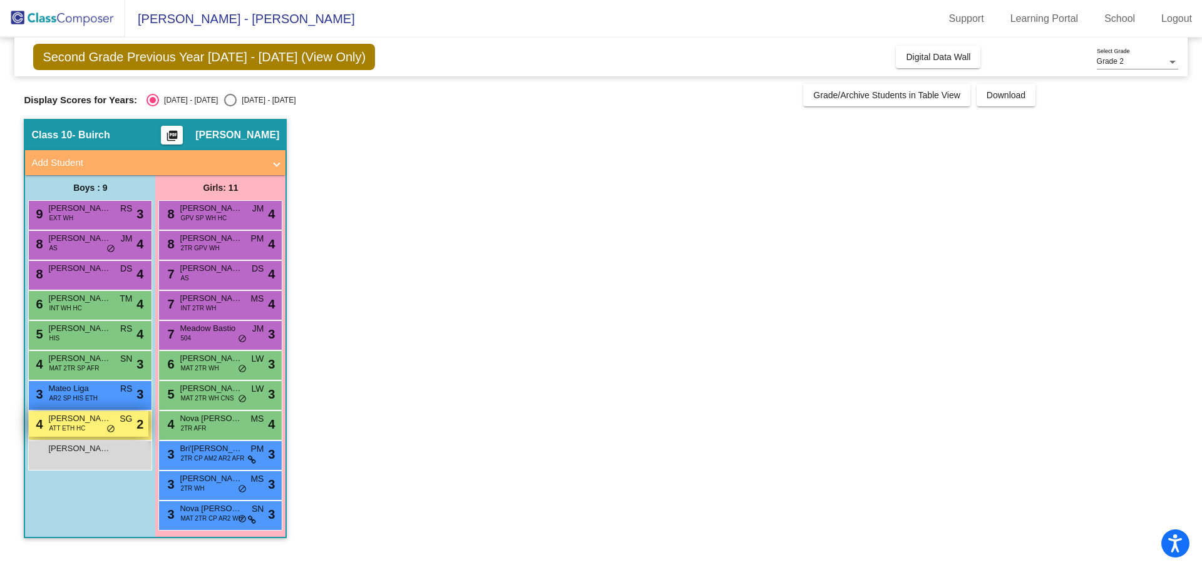
click at [80, 431] on span "ATT ETH HC" at bounding box center [67, 428] width 36 height 9
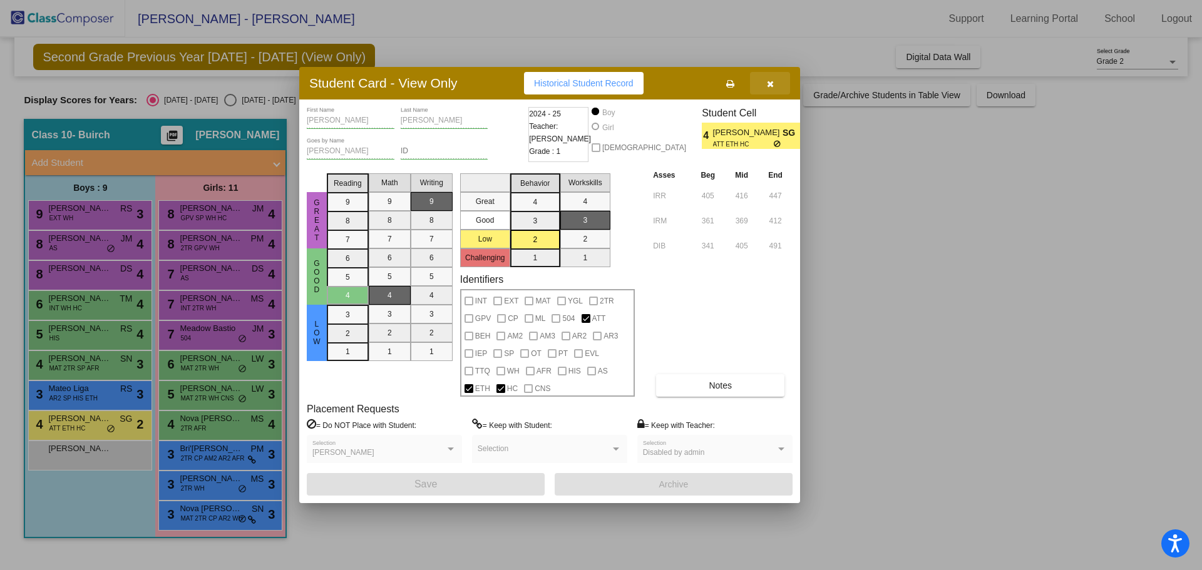
click at [771, 82] on icon "button" at bounding box center [770, 84] width 7 height 9
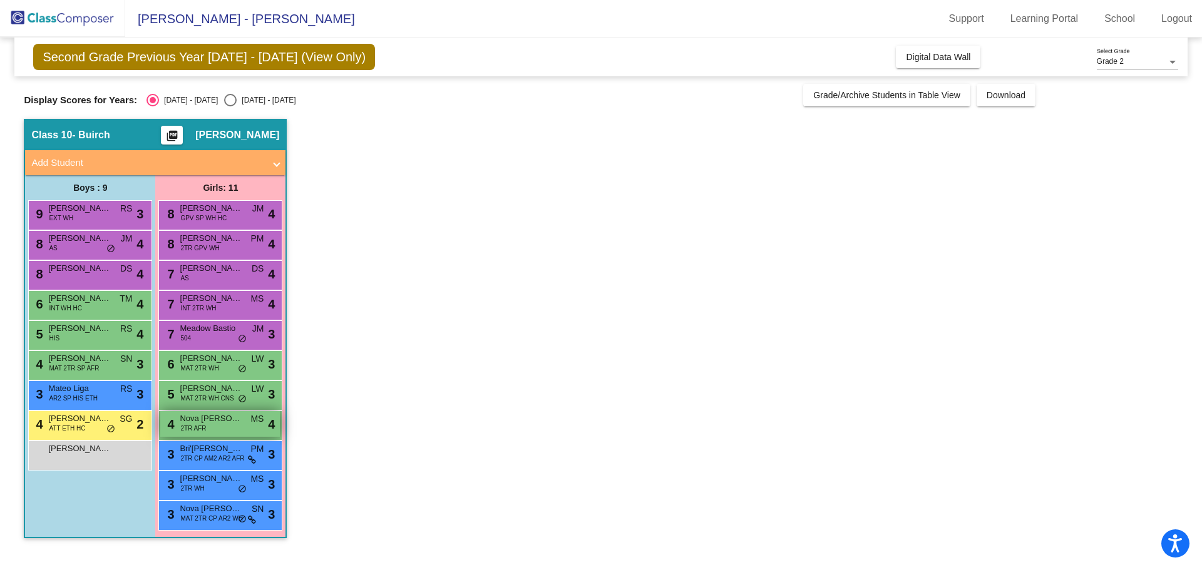
click at [197, 431] on span "2TR AFR" at bounding box center [193, 428] width 26 height 9
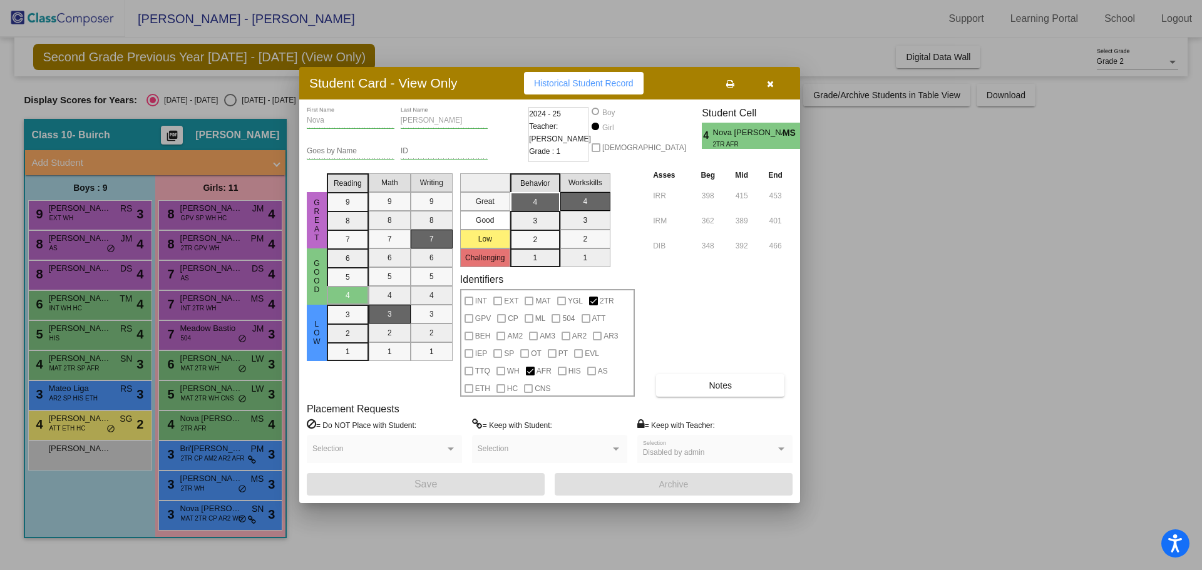
click at [771, 83] on icon "button" at bounding box center [770, 84] width 7 height 9
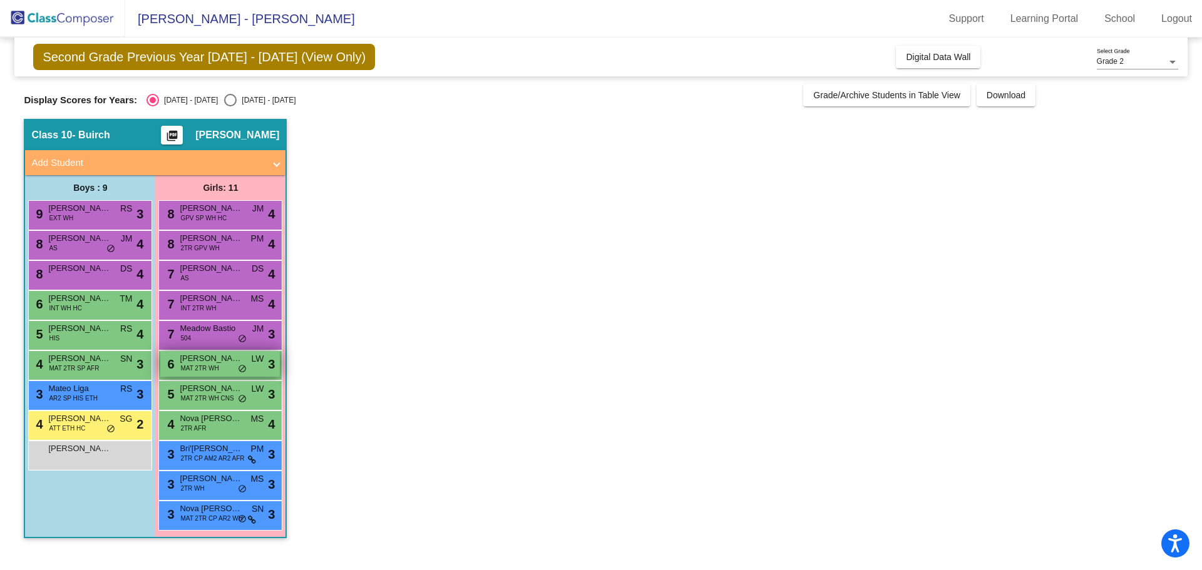
click at [210, 371] on span "MAT 2TR WH" at bounding box center [199, 368] width 38 height 9
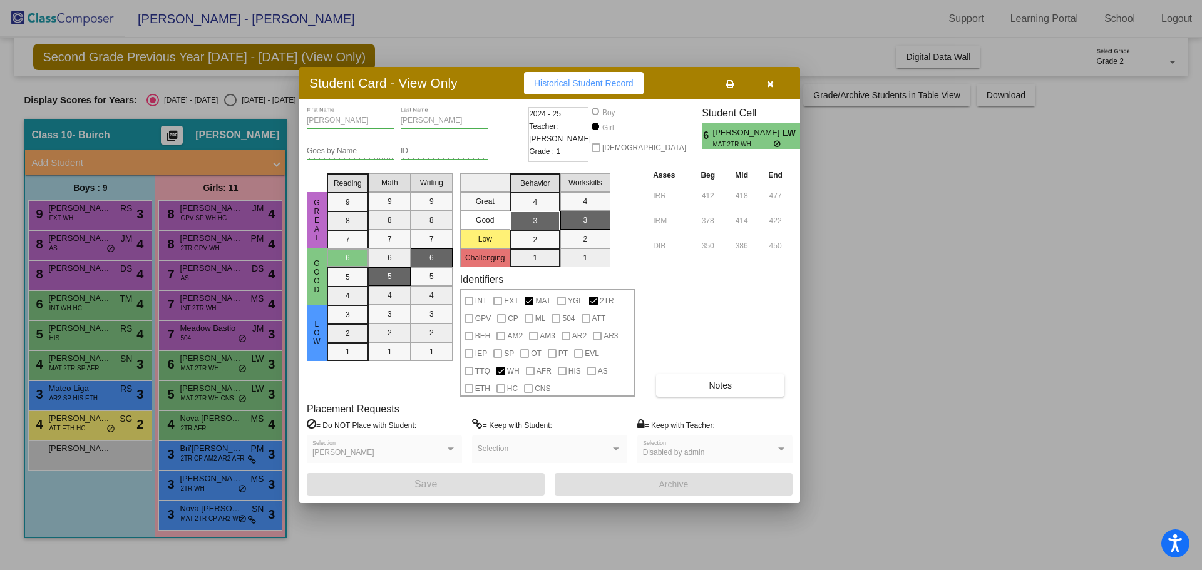
click at [774, 88] on button "button" at bounding box center [770, 83] width 40 height 23
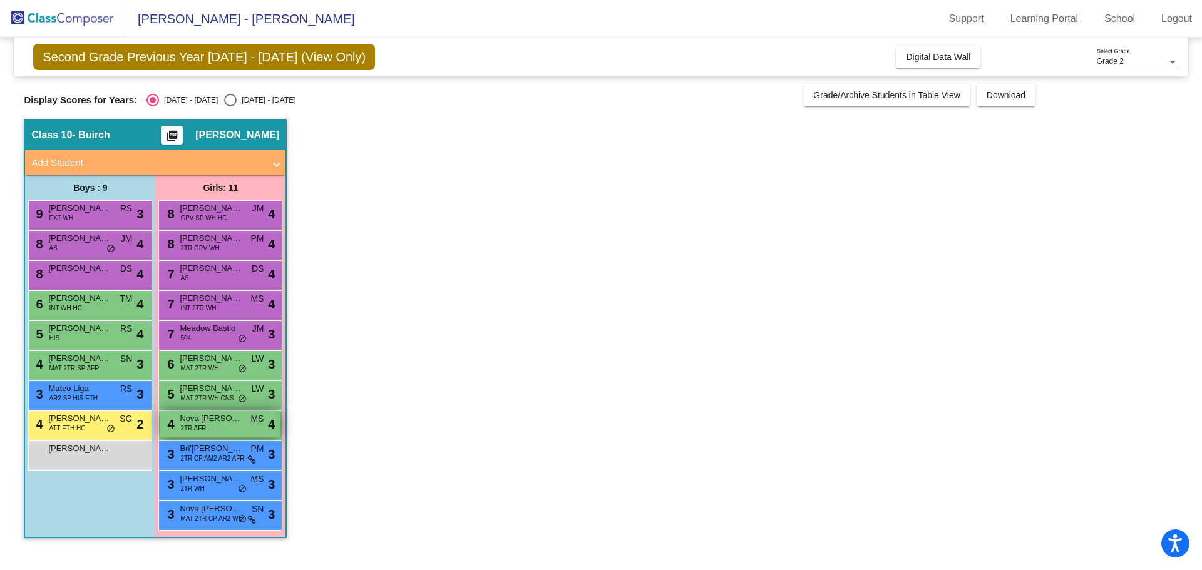
click at [192, 423] on span "Nova Terrell" at bounding box center [211, 419] width 63 height 13
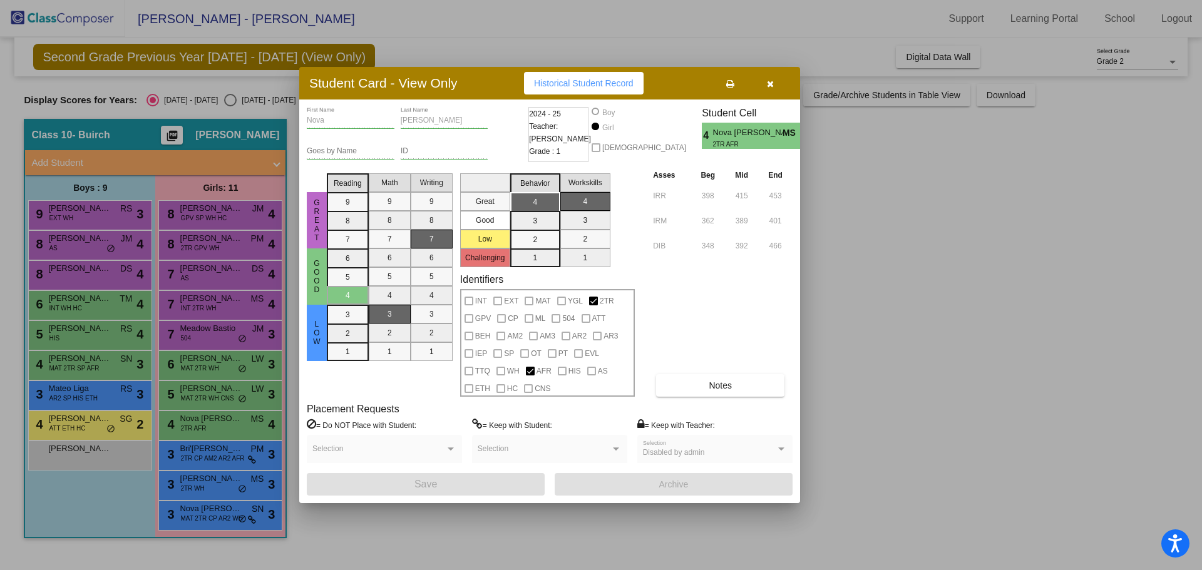
click at [771, 85] on icon "button" at bounding box center [770, 84] width 7 height 9
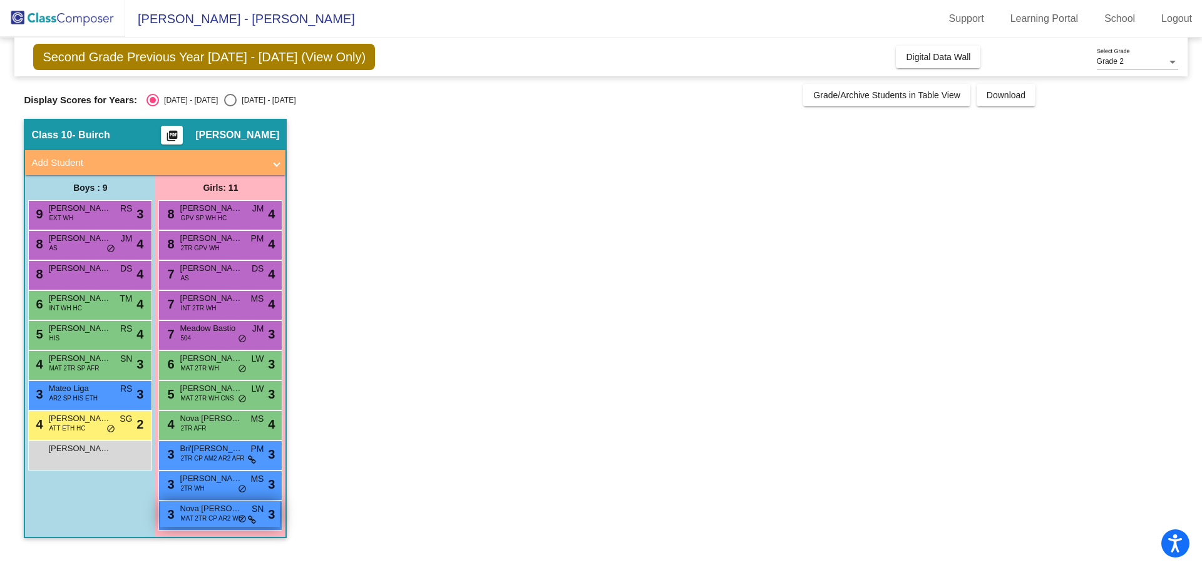
click at [187, 521] on span "MAT 2TR CP AR2 WH" at bounding box center [211, 518] width 62 height 9
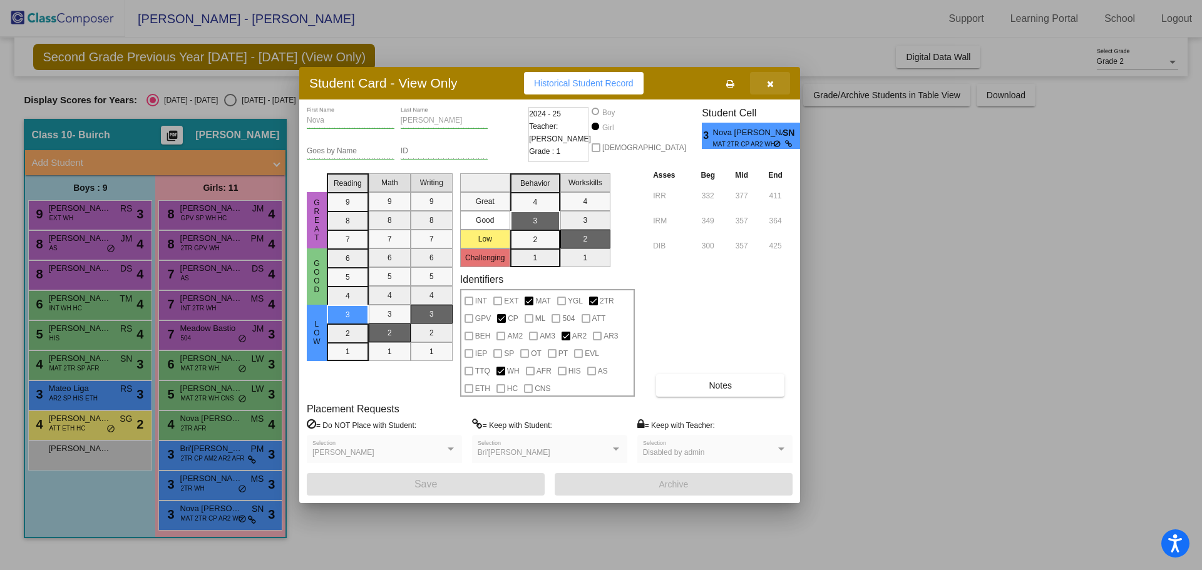
click at [766, 79] on button "button" at bounding box center [770, 83] width 40 height 23
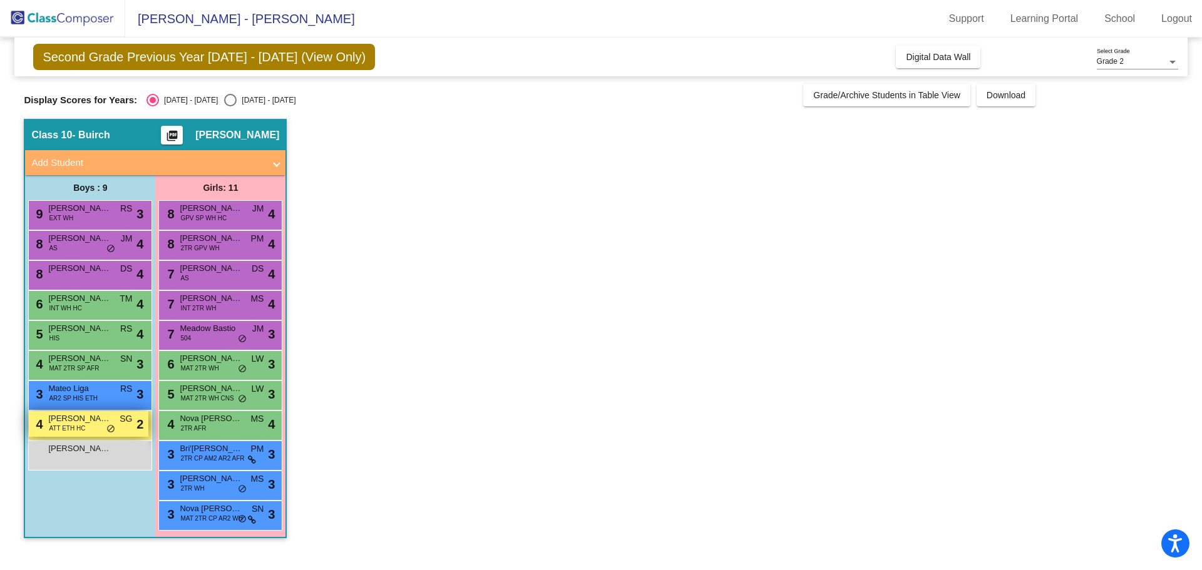
click at [104, 424] on span "Joseph Terrell" at bounding box center [79, 419] width 63 height 13
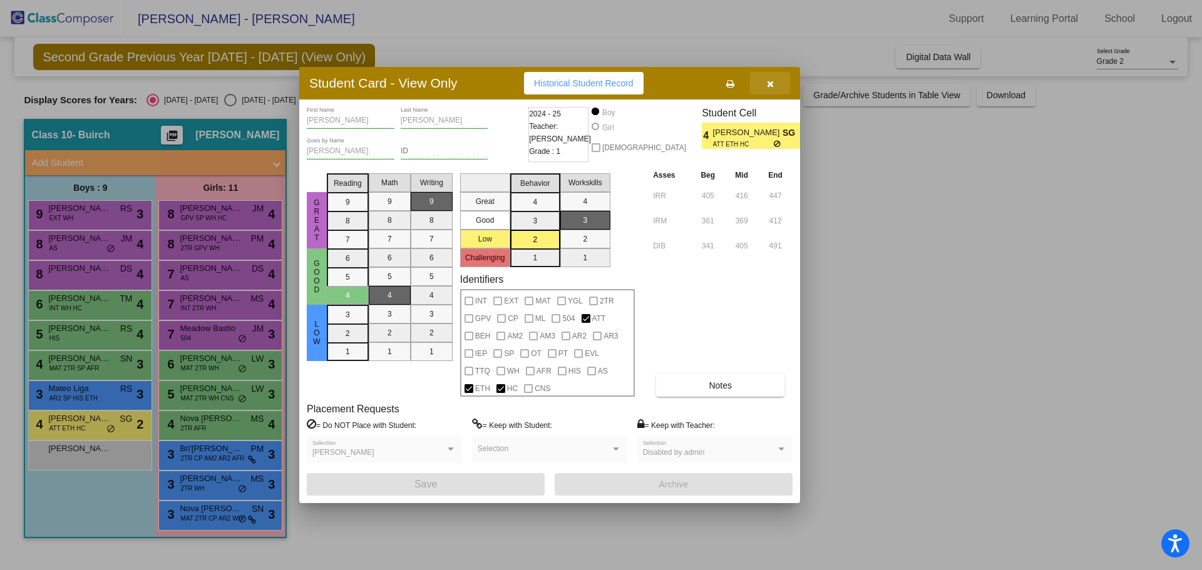
click at [760, 77] on button "button" at bounding box center [770, 83] width 40 height 23
